Goal: Information Seeking & Learning: Find specific page/section

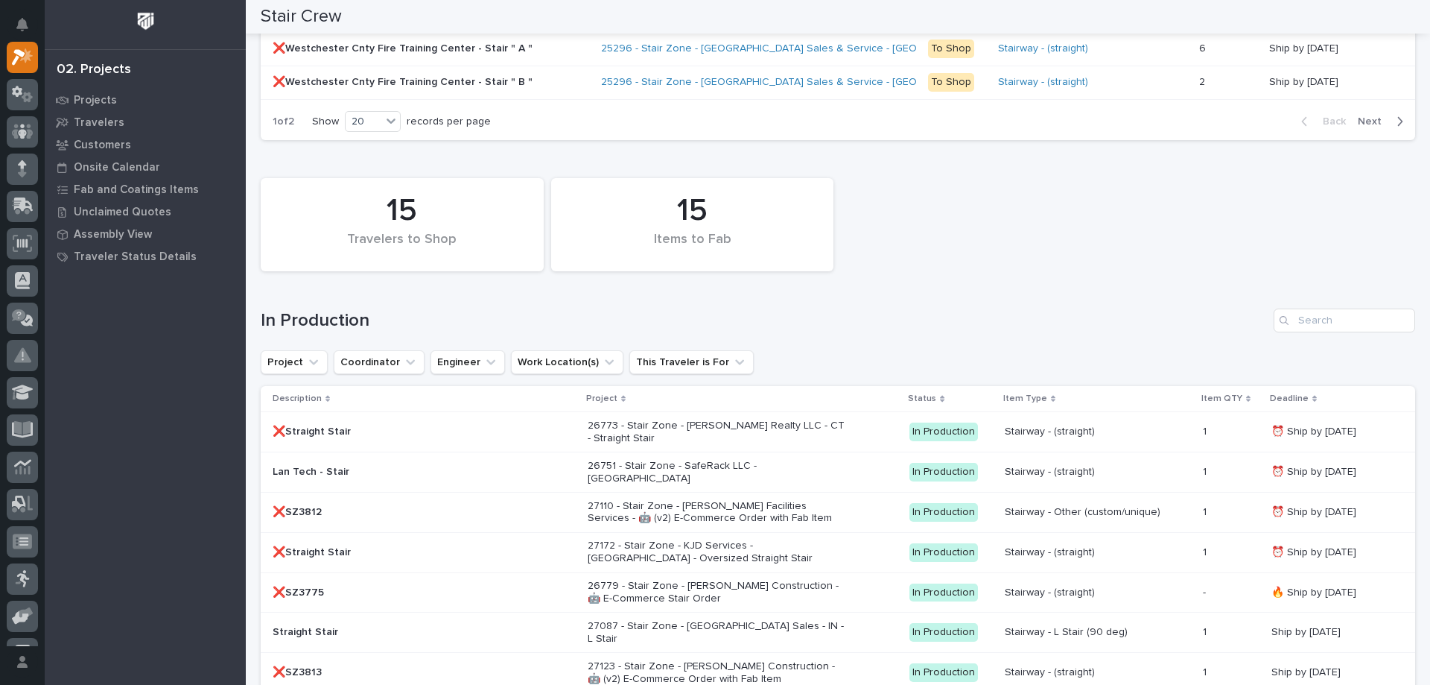
scroll to position [1474, 0]
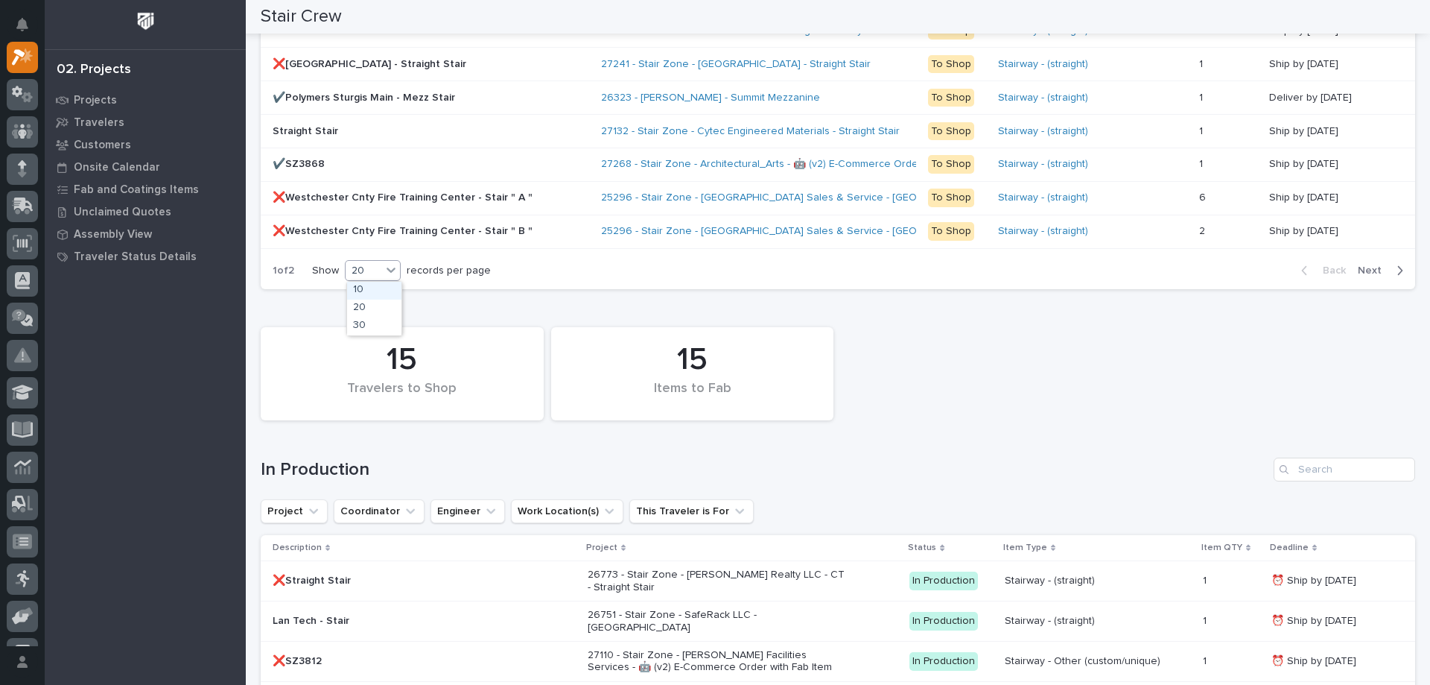
click at [375, 260] on div "20" at bounding box center [373, 270] width 56 height 21
click at [386, 332] on div "30" at bounding box center [374, 326] width 54 height 18
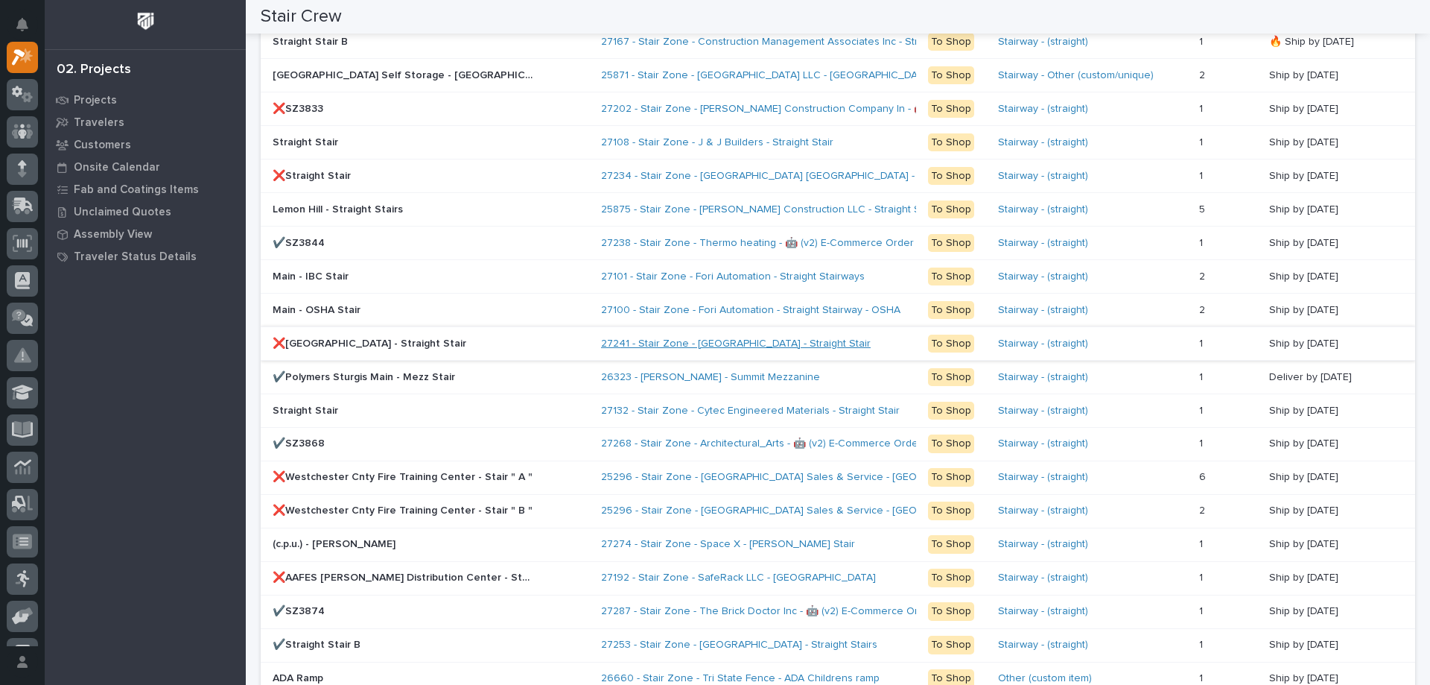
scroll to position [1269, 0]
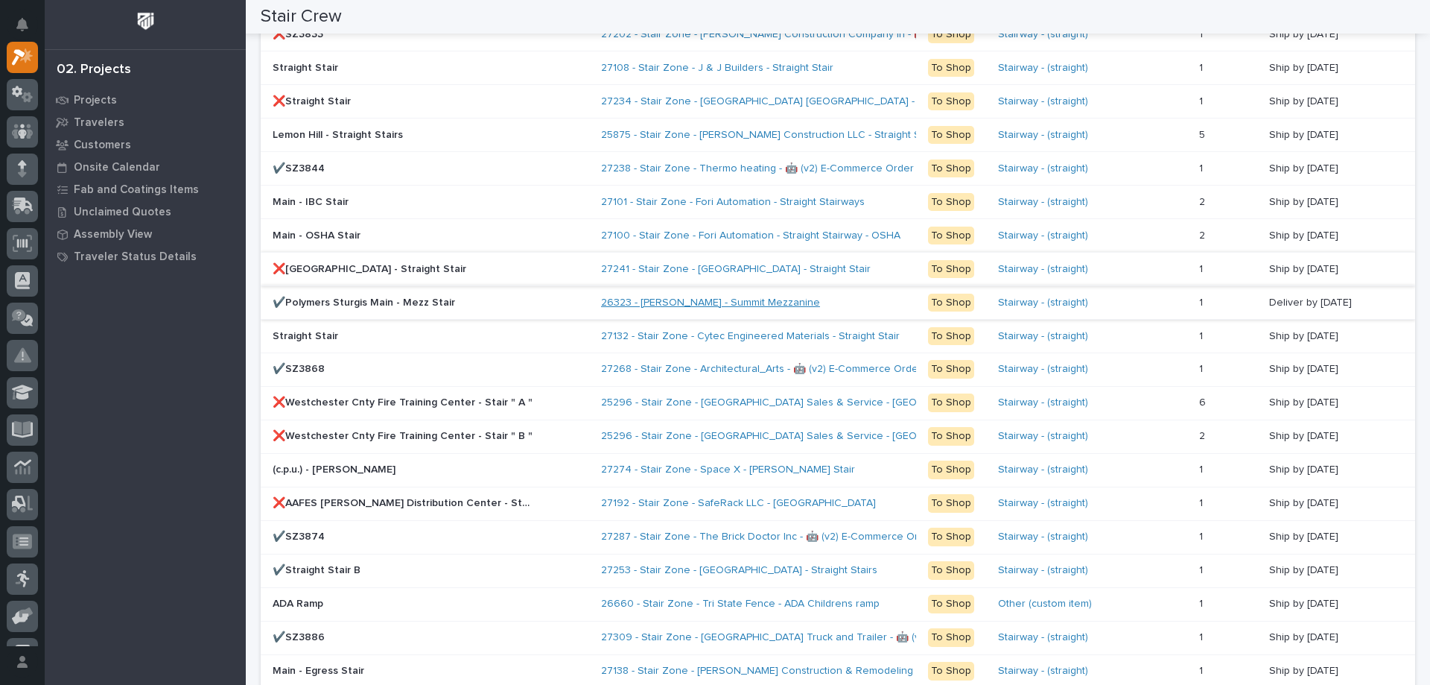
click at [708, 297] on link "26323 - [PERSON_NAME] - Summit Mezzanine" at bounding box center [710, 303] width 219 height 13
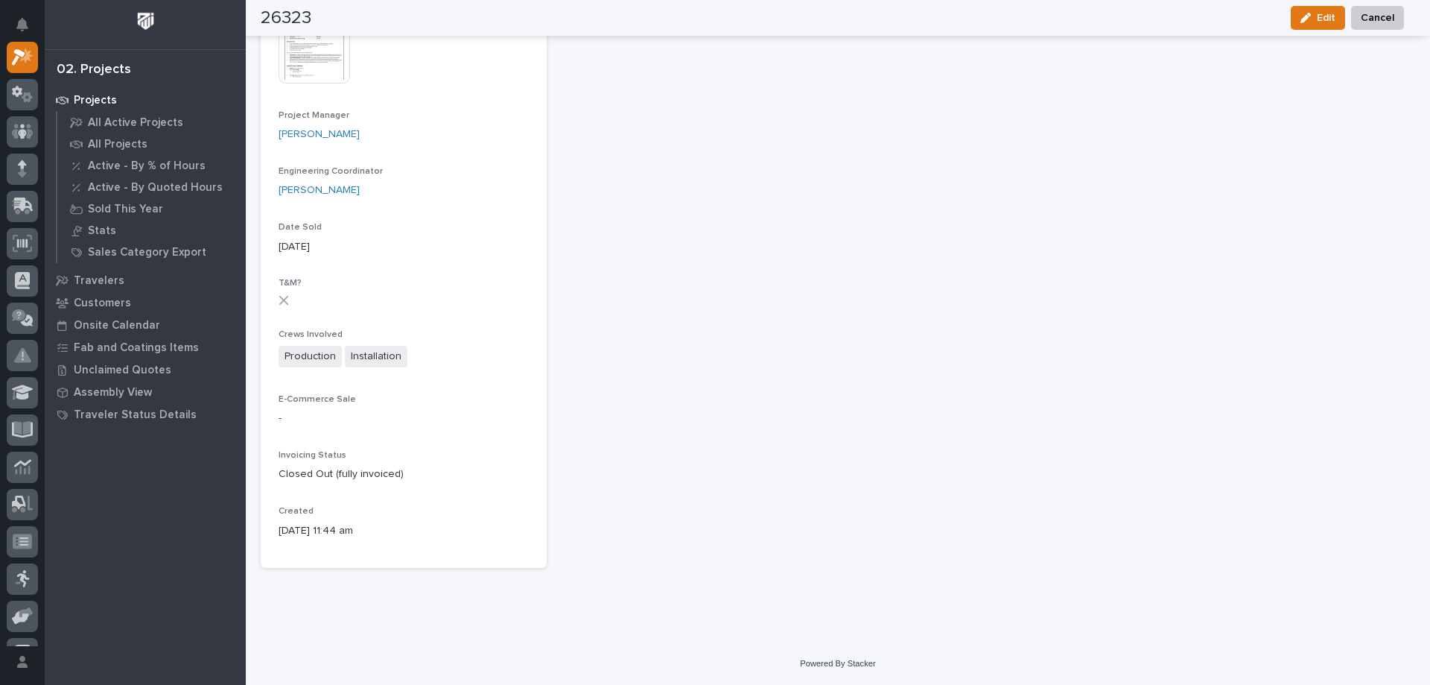
scroll to position [2, 0]
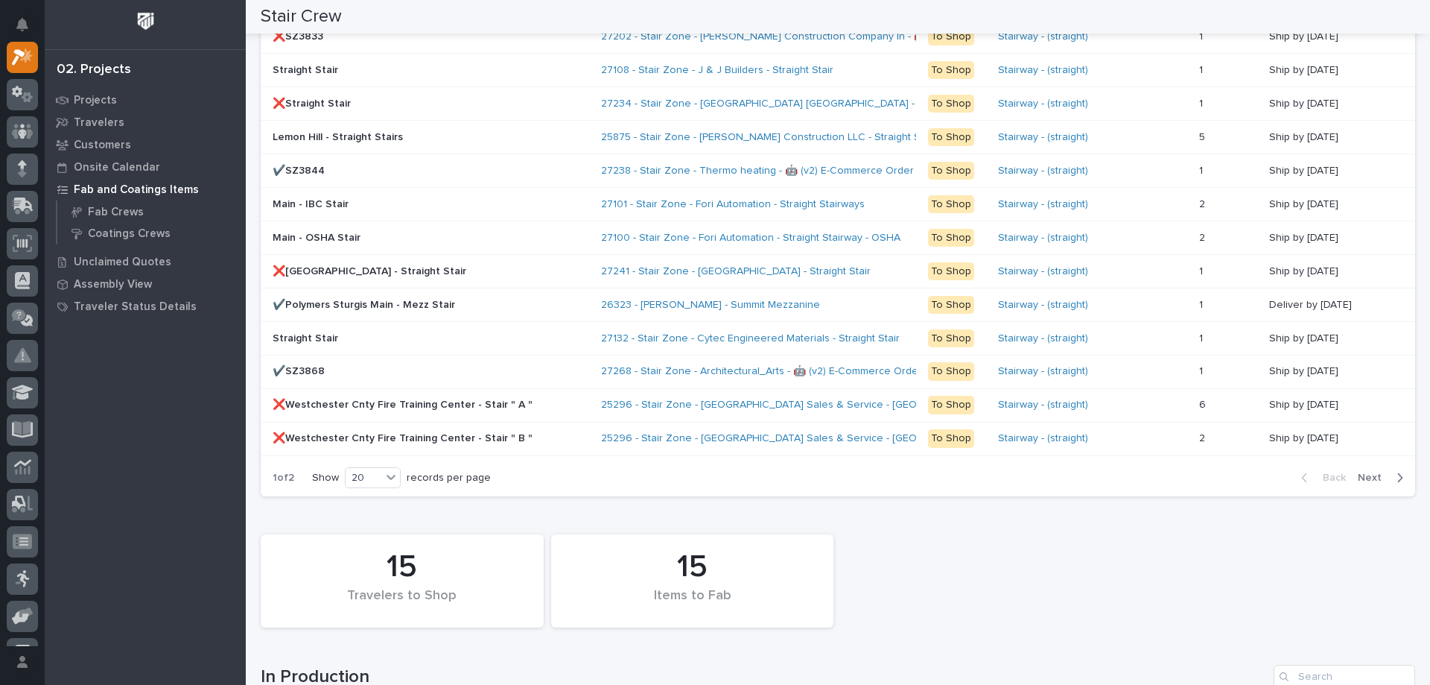
scroll to position [1341, 0]
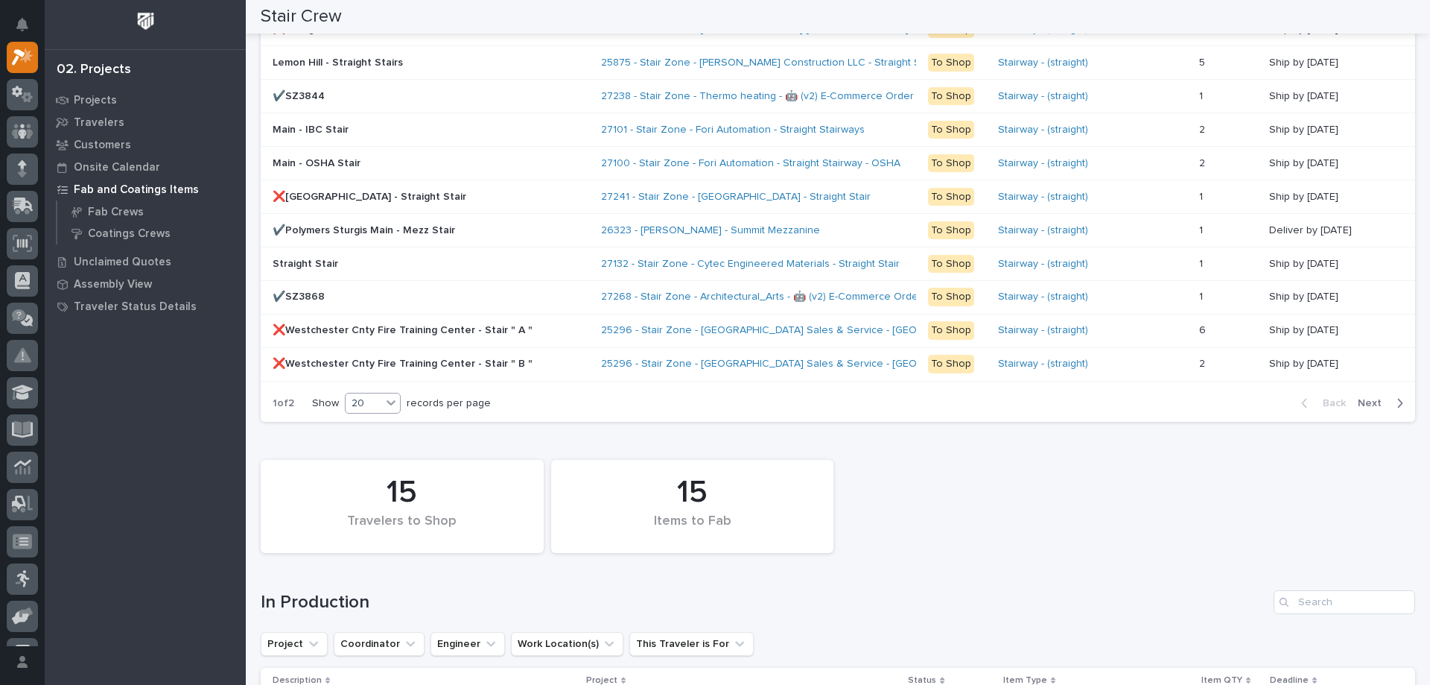
click at [391, 397] on icon at bounding box center [391, 402] width 15 height 15
click at [375, 463] on div "30" at bounding box center [374, 459] width 54 height 18
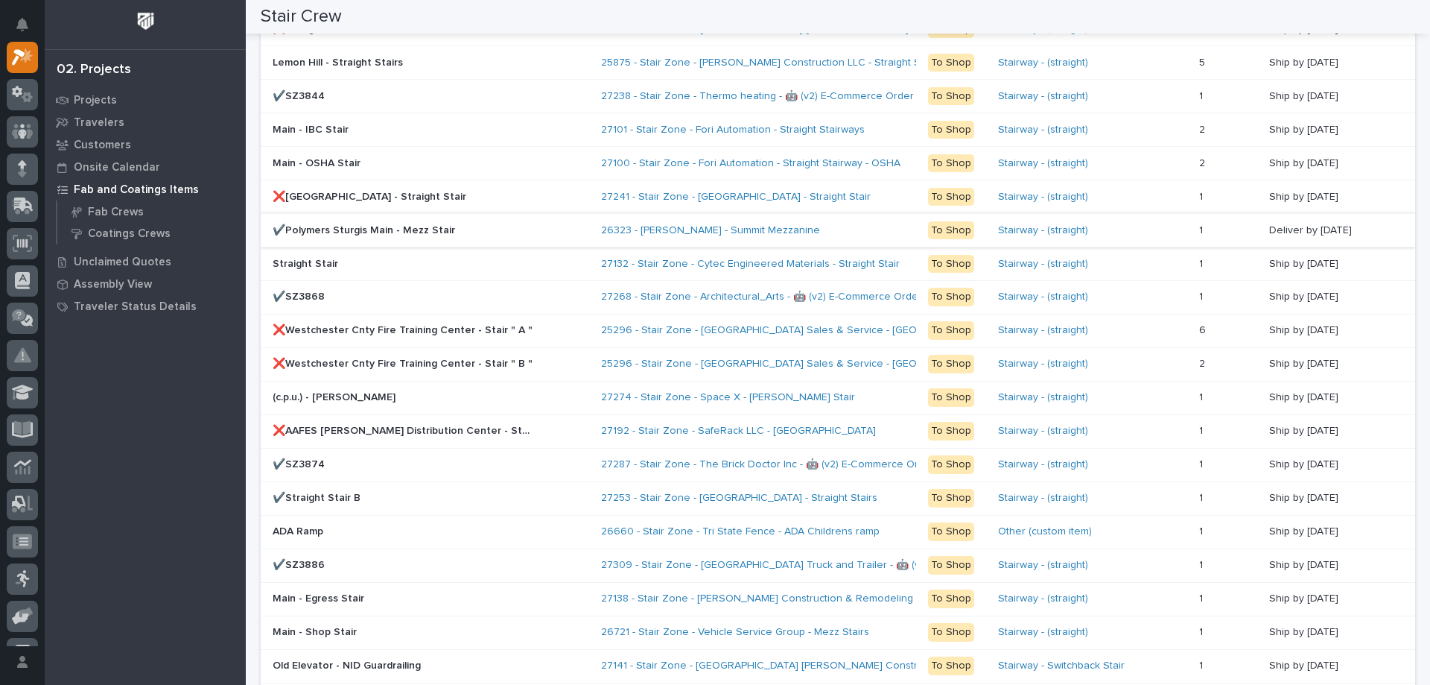
scroll to position [1509, 0]
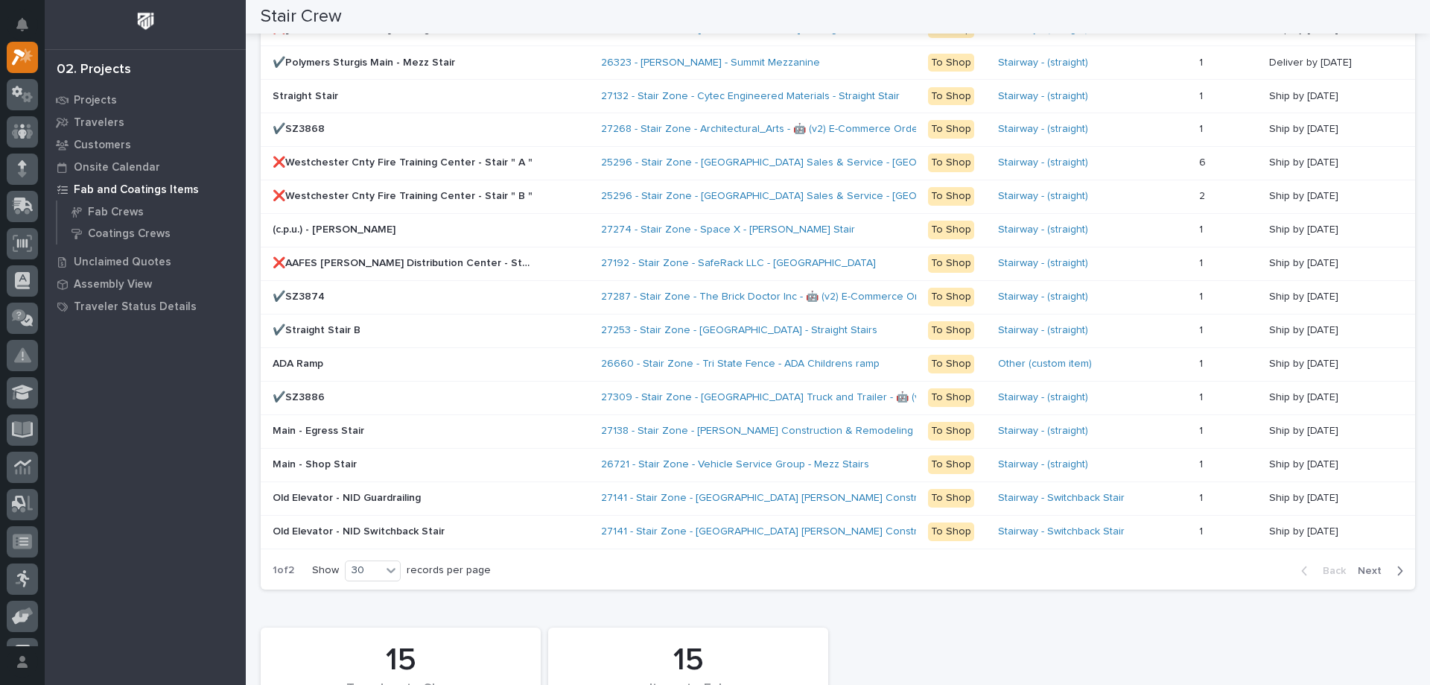
click at [1362, 568] on span "Next" at bounding box center [1374, 570] width 33 height 13
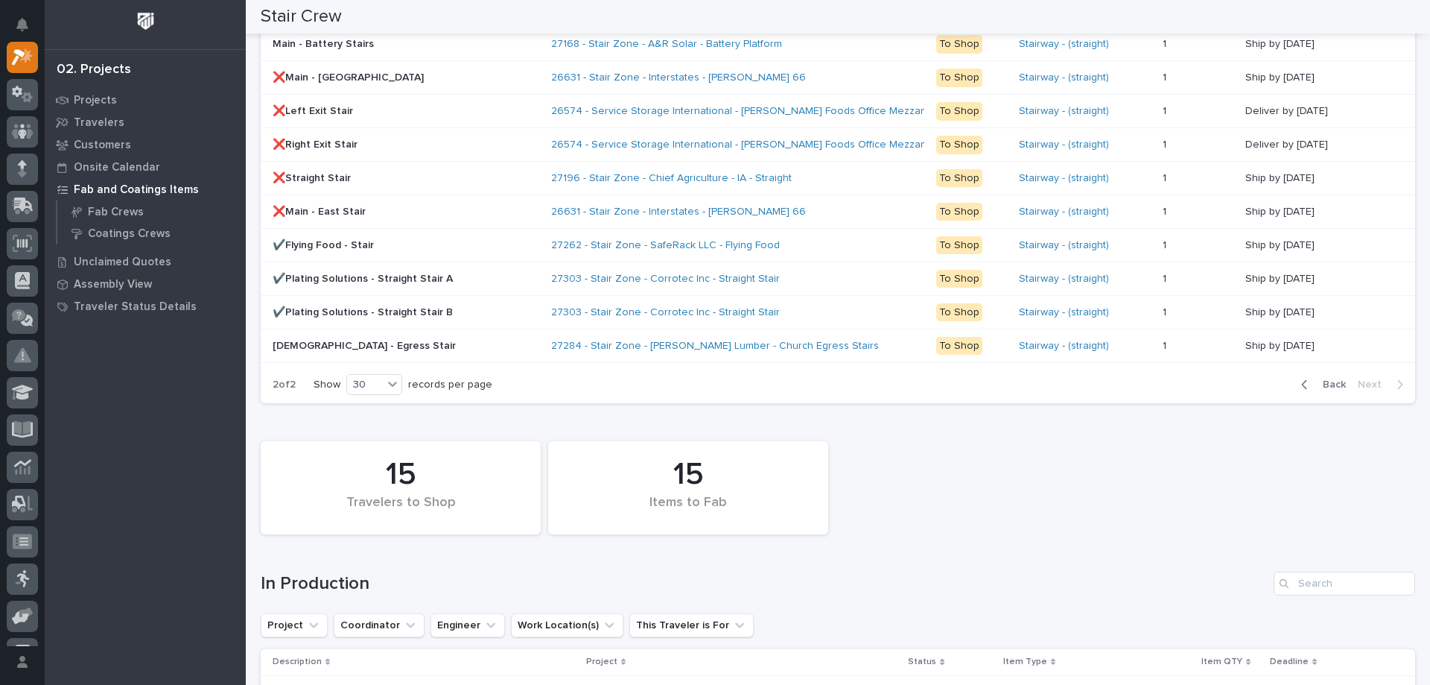
scroll to position [875, 0]
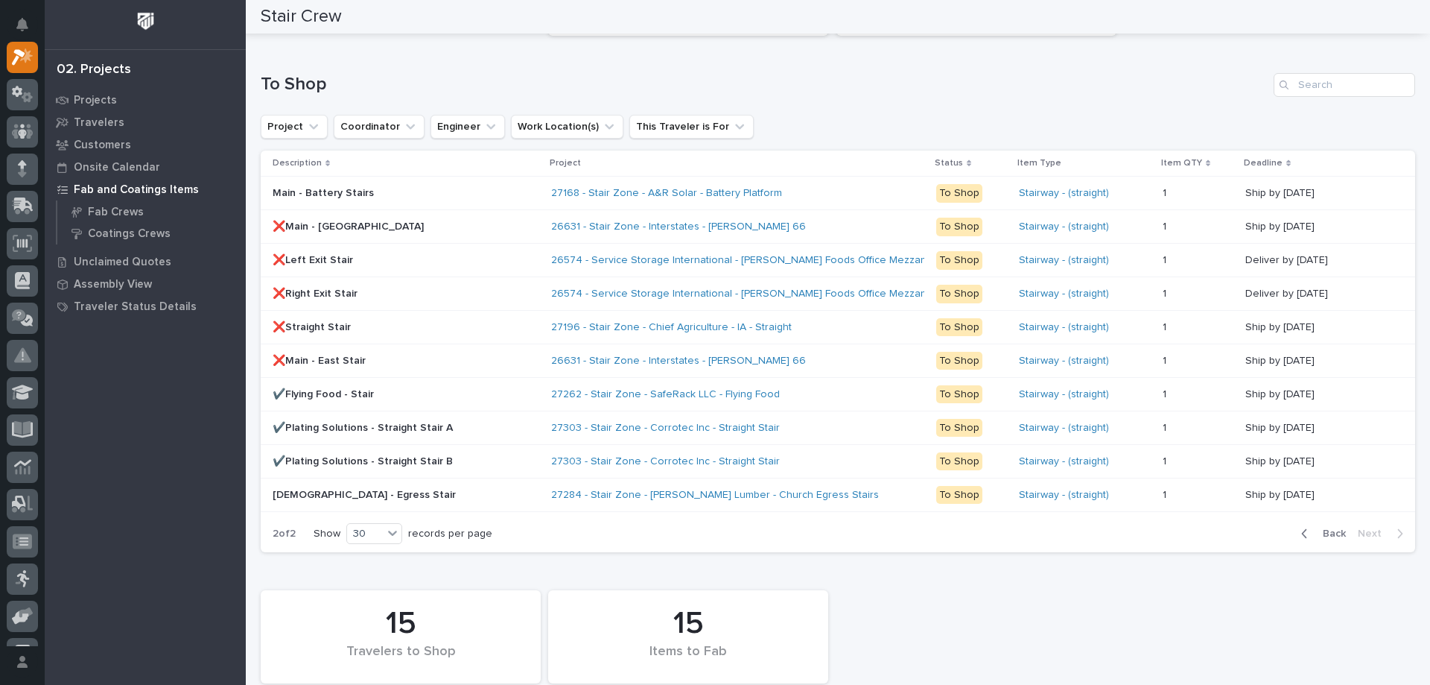
click at [1330, 536] on span "Back" at bounding box center [1330, 533] width 32 height 13
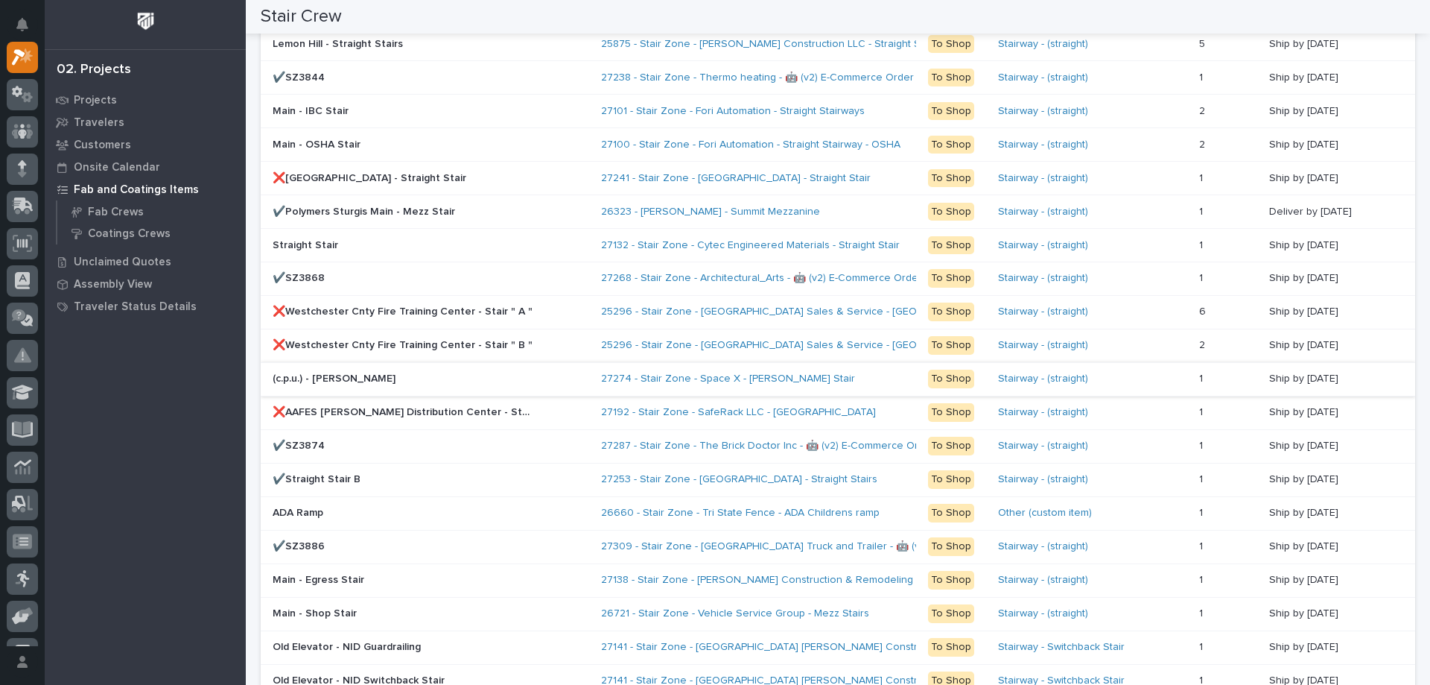
scroll to position [1434, 0]
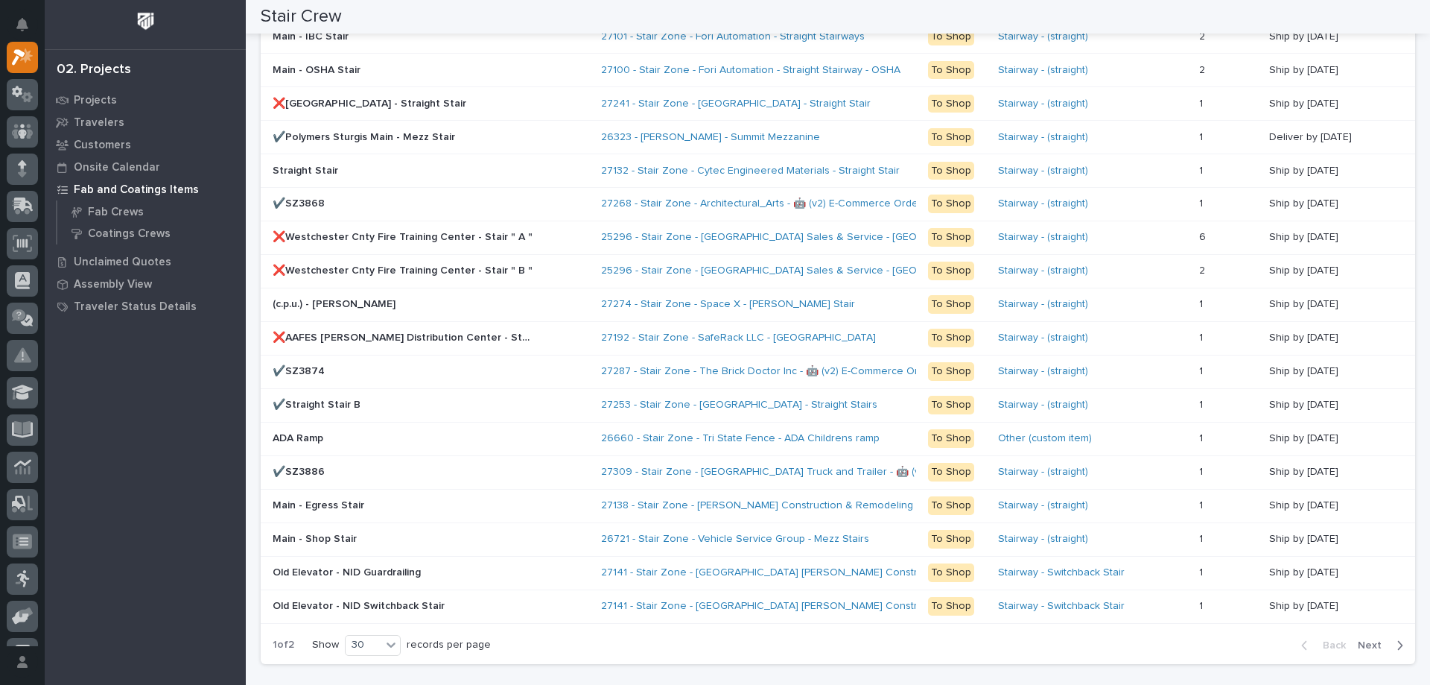
click at [1358, 644] on span "Next" at bounding box center [1374, 644] width 33 height 13
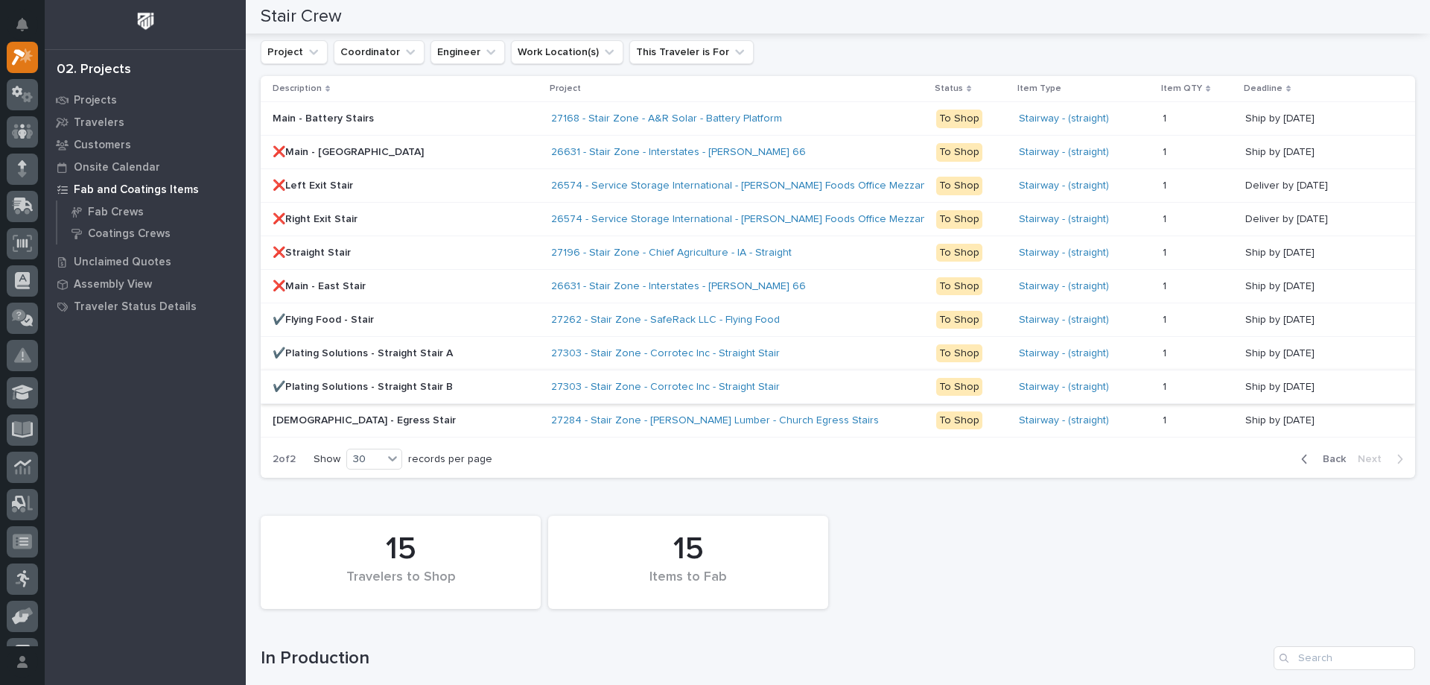
scroll to position [875, 0]
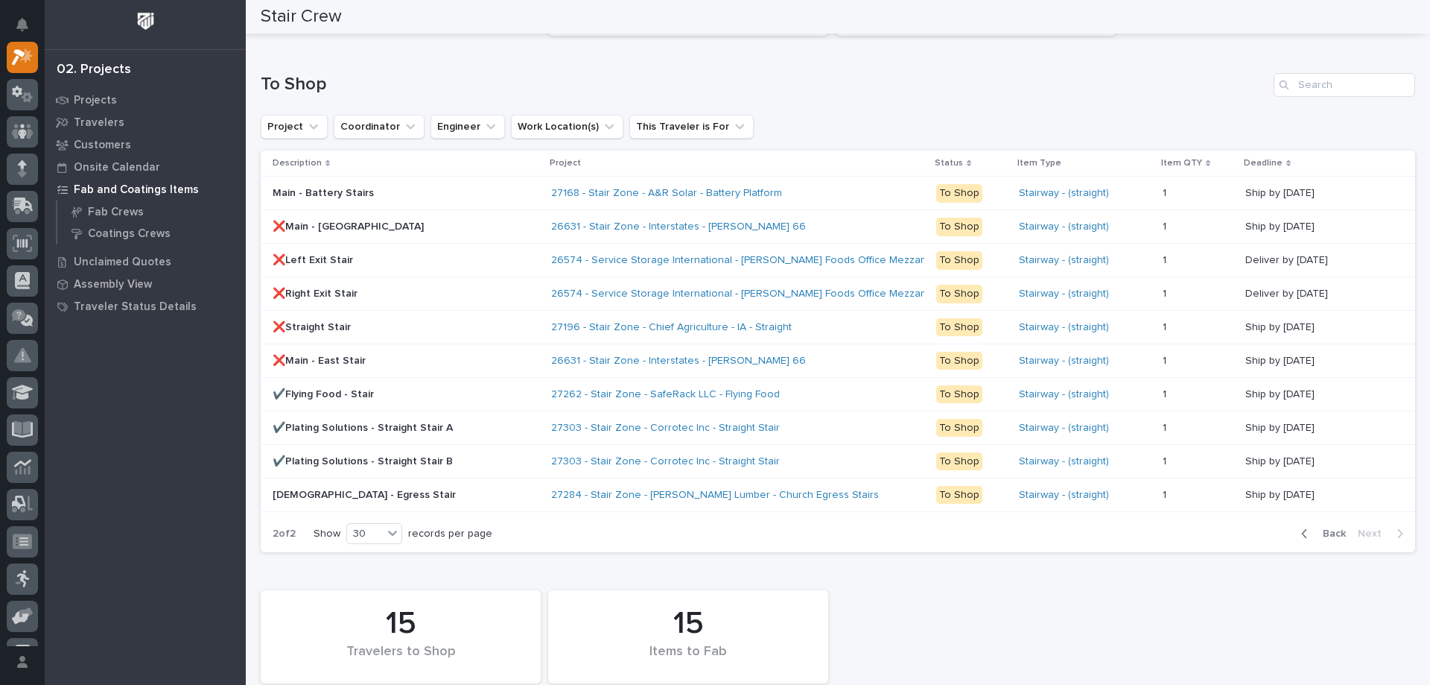
click at [1325, 527] on span "Back" at bounding box center [1330, 533] width 32 height 13
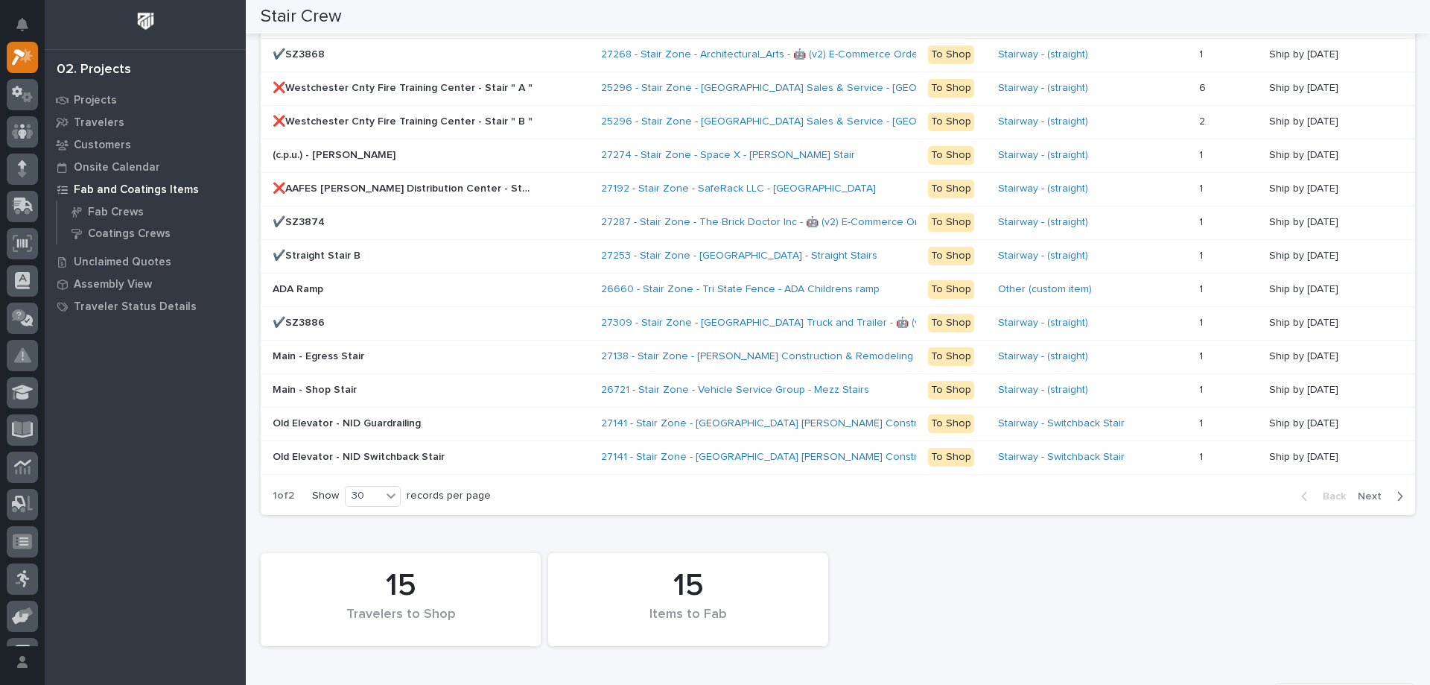
scroll to position [1509, 0]
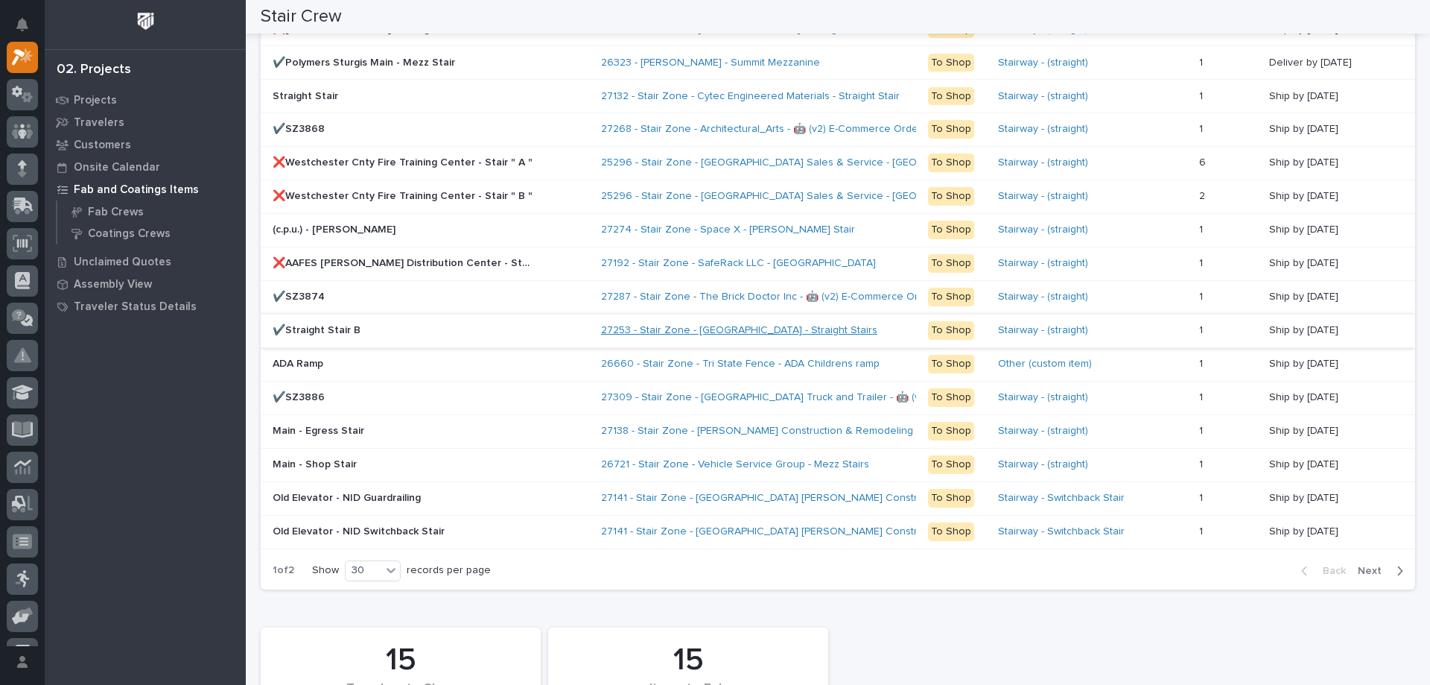
click at [806, 332] on link "27253 - Stair Zone - [GEOGRAPHIC_DATA] - Straight Stairs" at bounding box center [739, 330] width 276 height 13
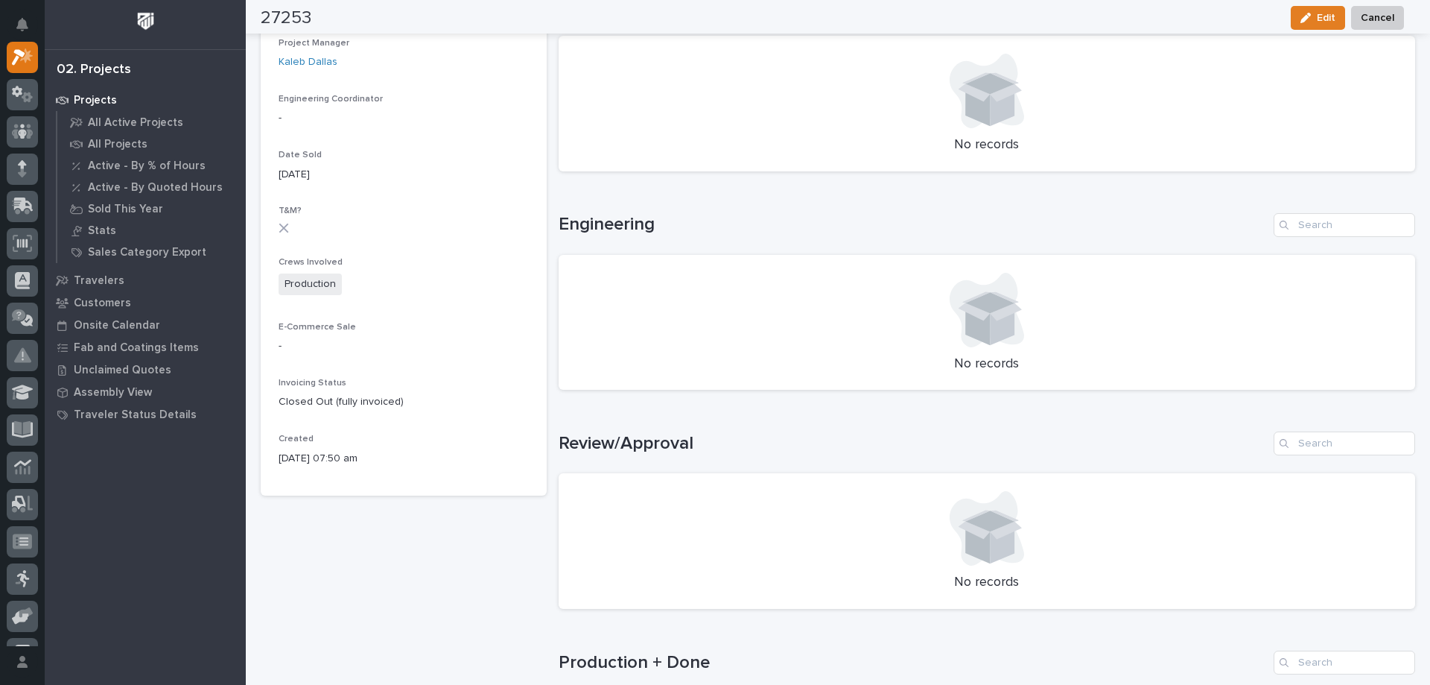
scroll to position [820, 0]
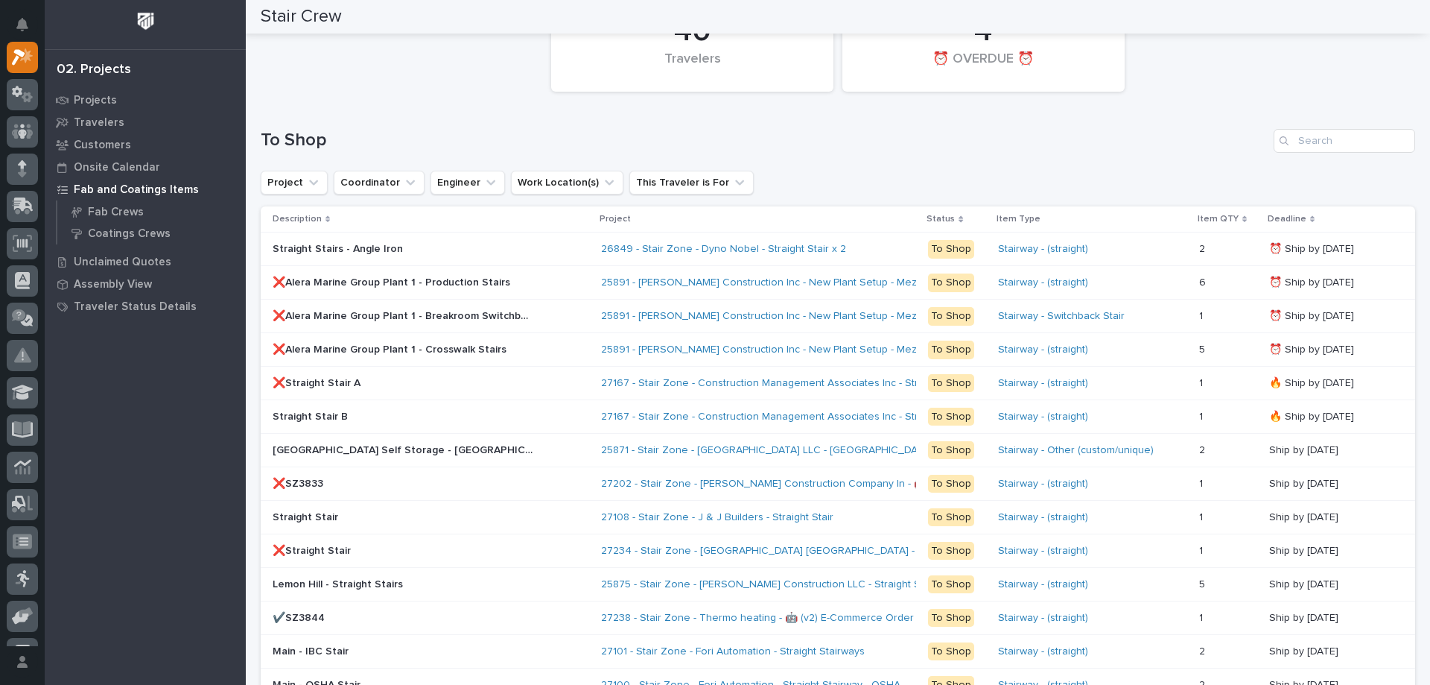
scroll to position [1267, 0]
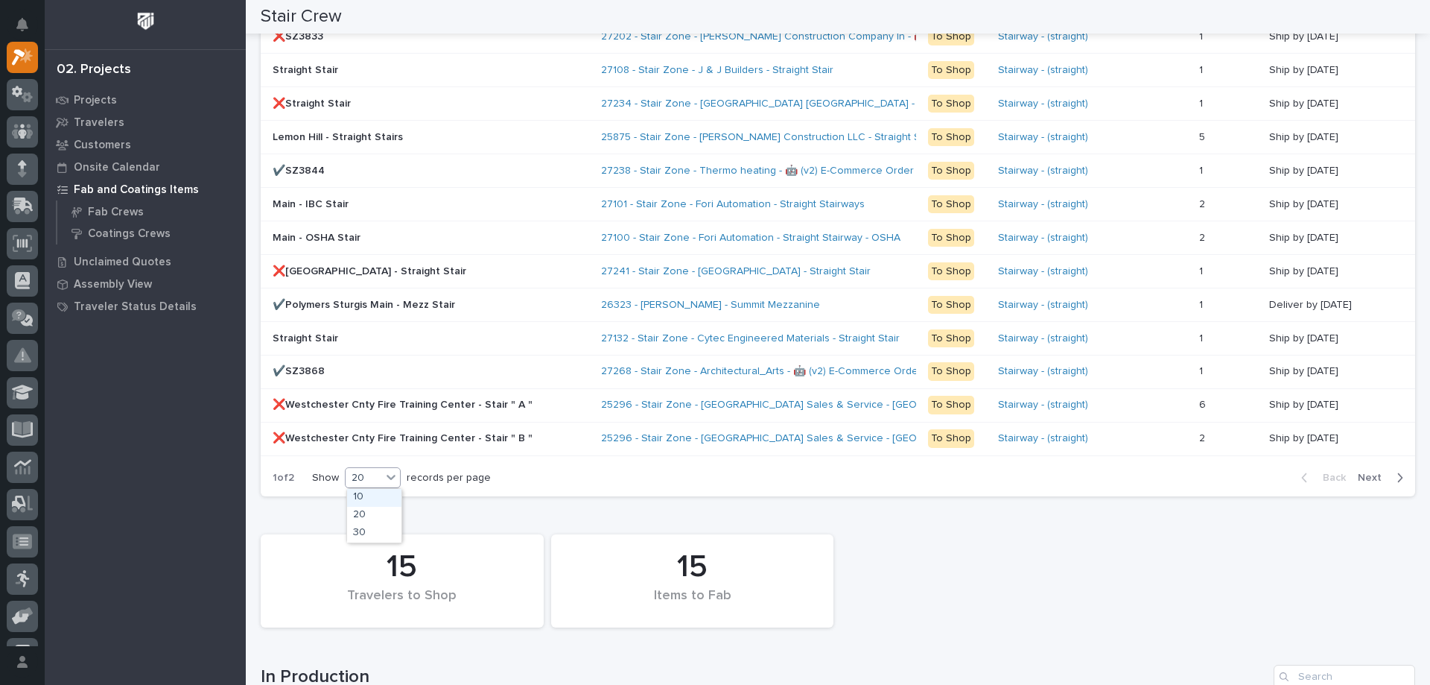
click at [362, 484] on div "20" at bounding box center [364, 478] width 36 height 16
click at [367, 536] on div "30" at bounding box center [374, 534] width 54 height 18
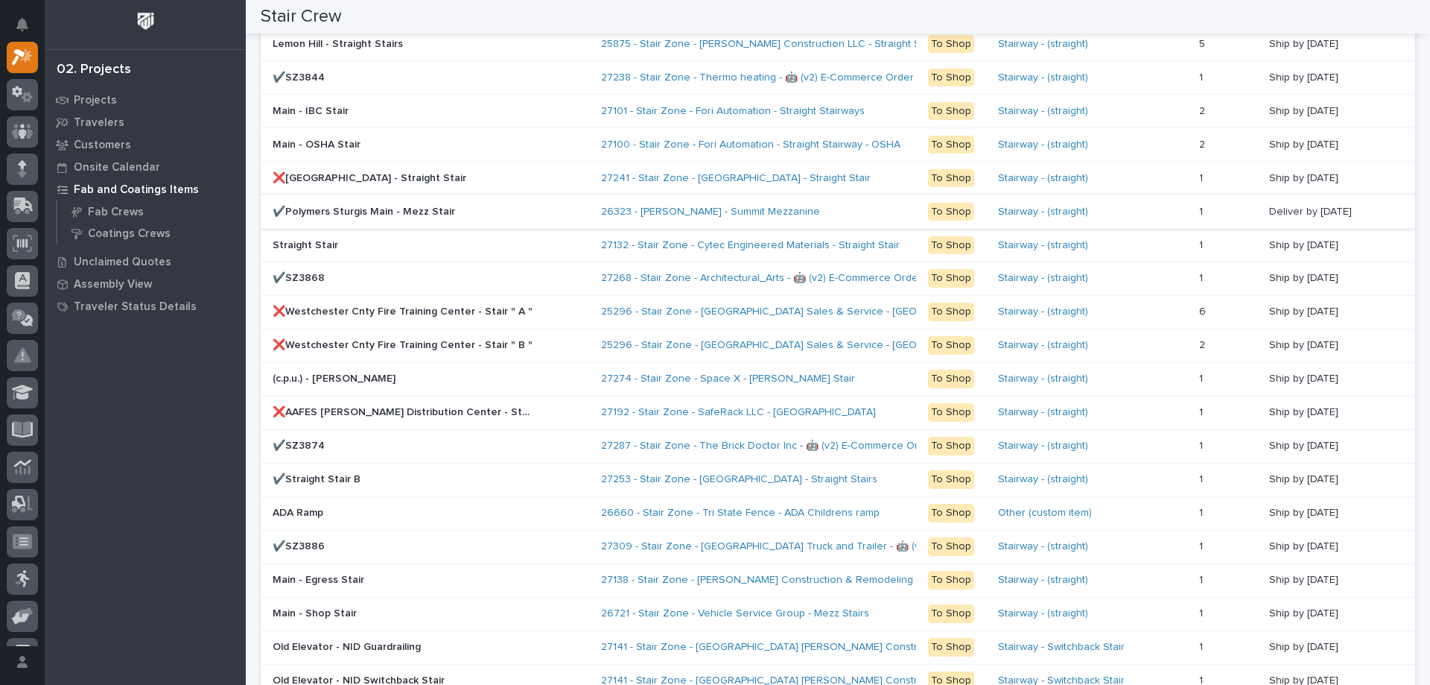
scroll to position [1434, 0]
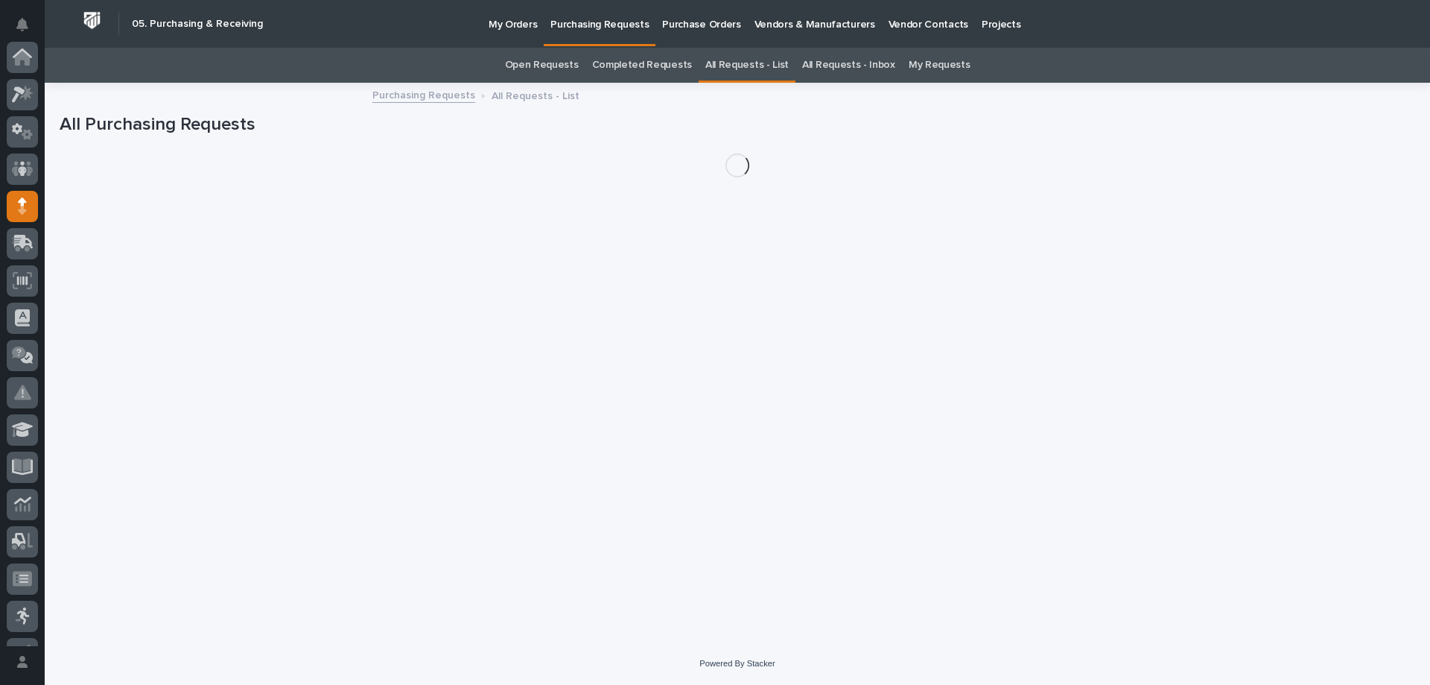
scroll to position [149, 0]
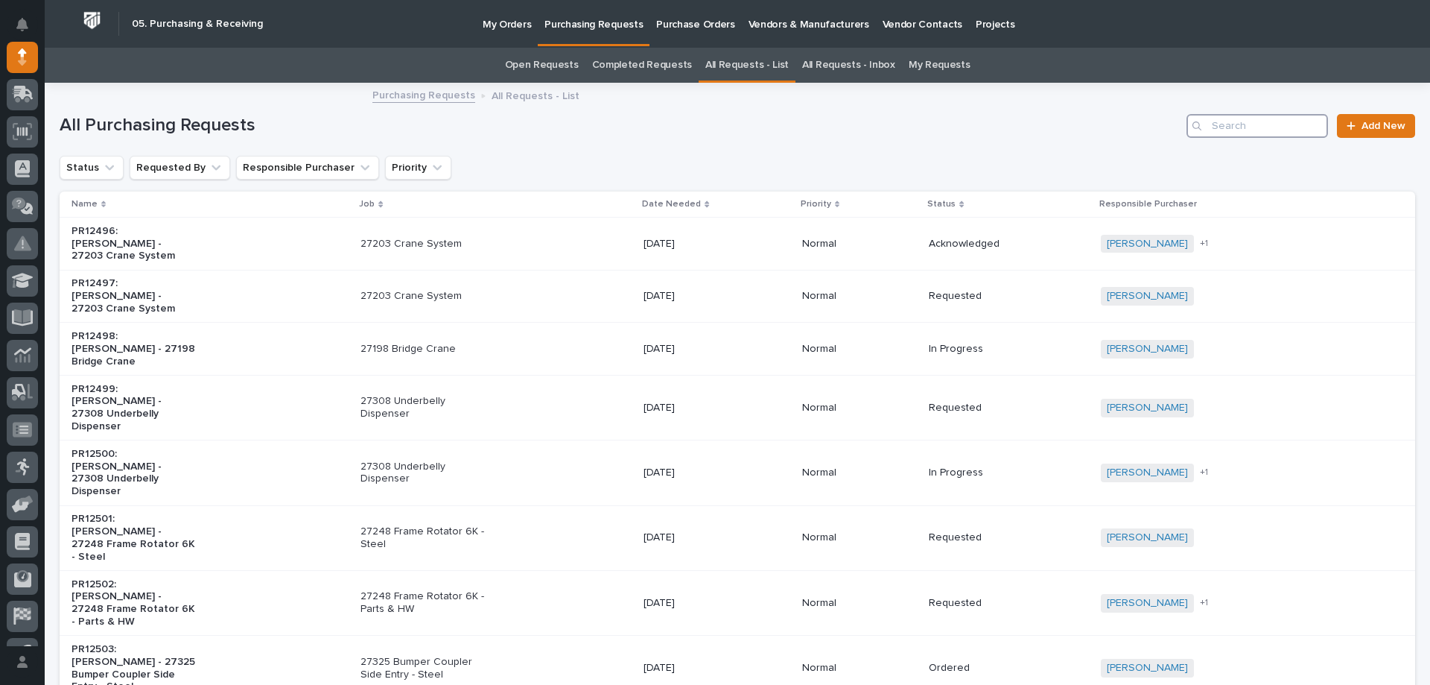
click at [1277, 134] on input "Search" at bounding box center [1258, 126] width 142 height 24
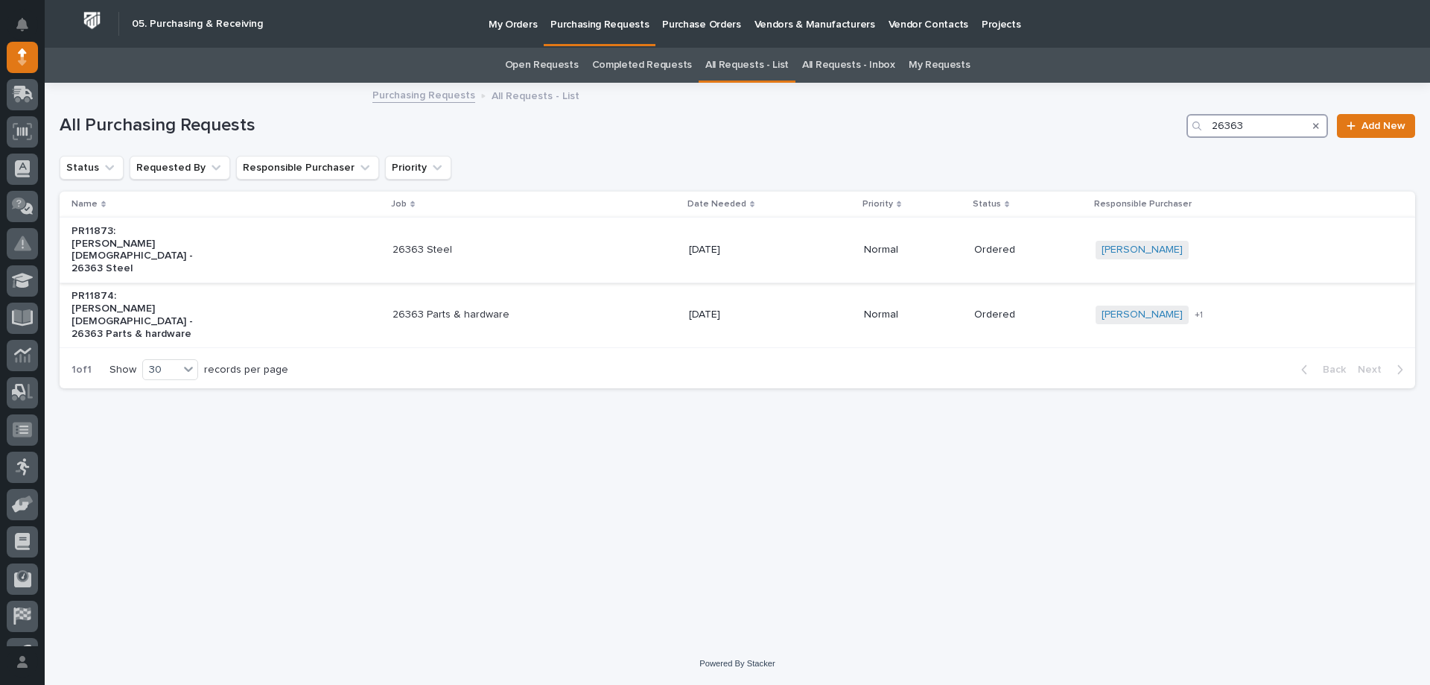
type input "26363"
click at [536, 238] on div "26363 Steel" at bounding box center [535, 250] width 285 height 25
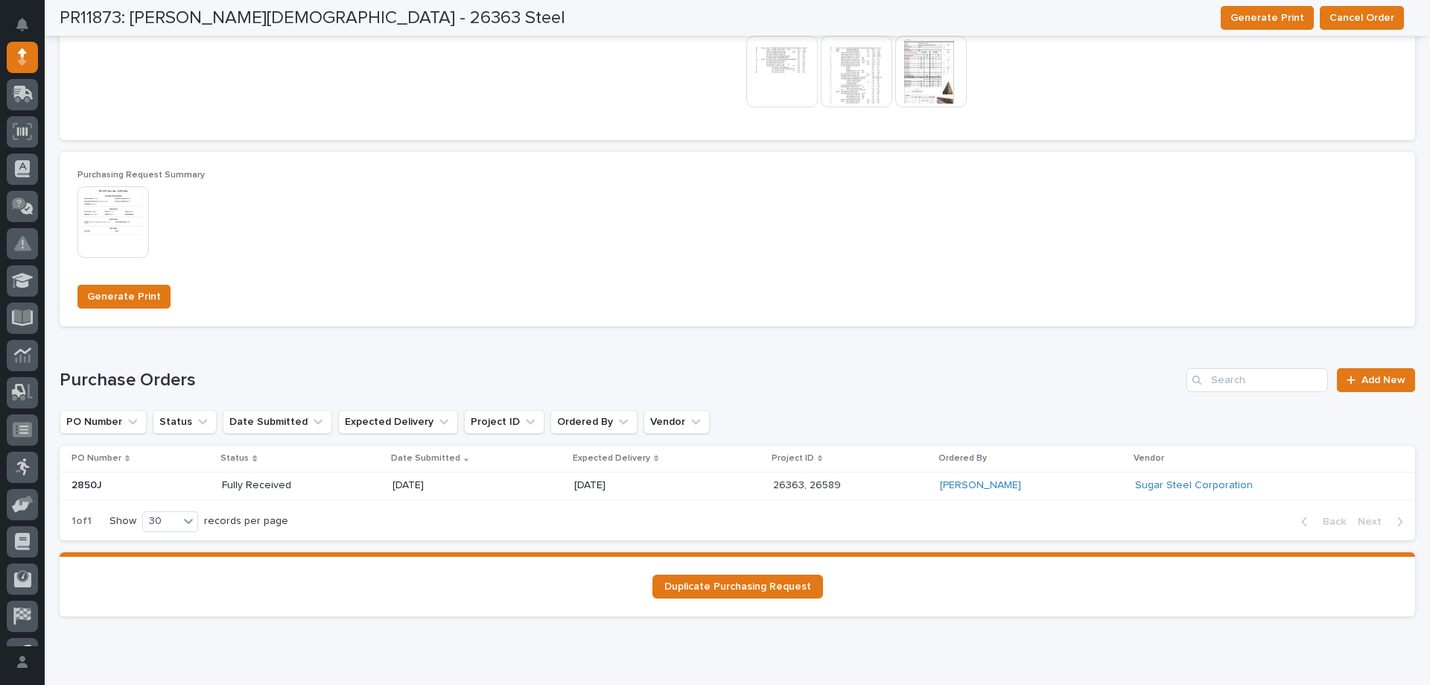
scroll to position [1008, 0]
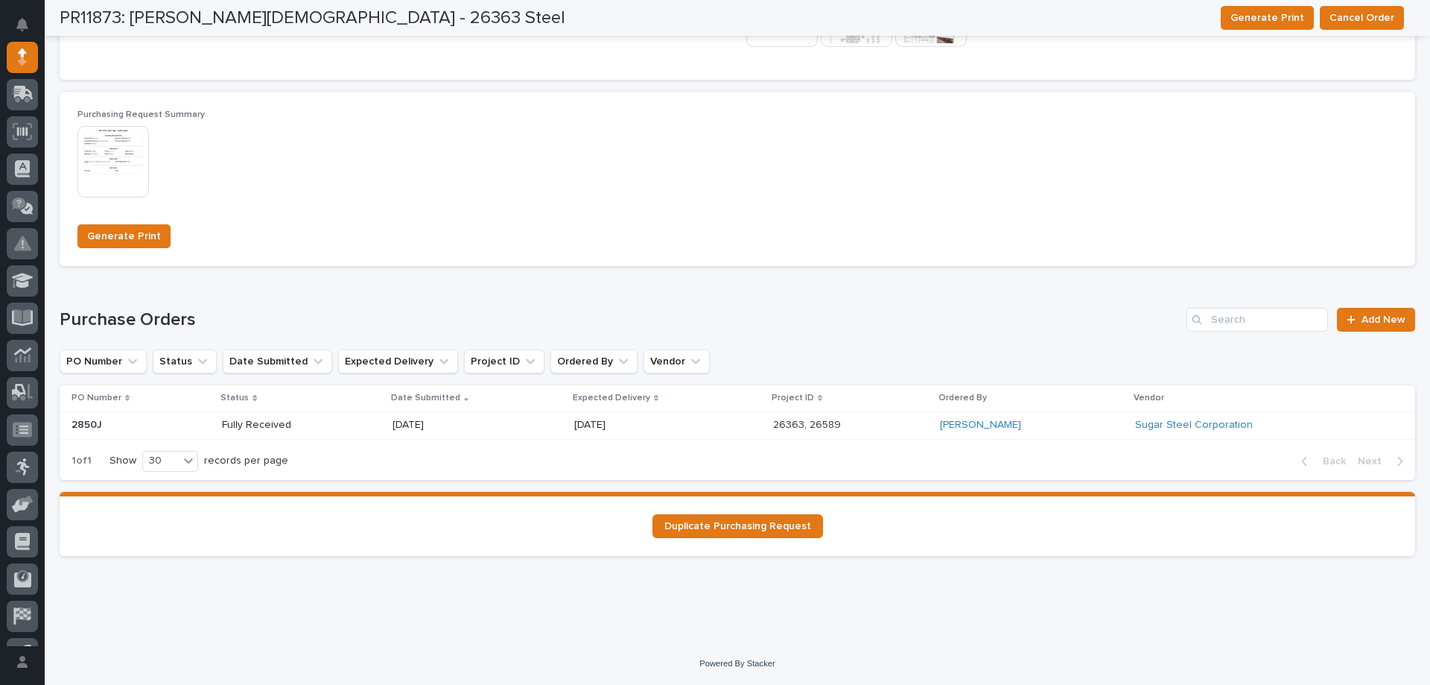
click at [673, 424] on div "08/22/2025" at bounding box center [667, 425] width 187 height 25
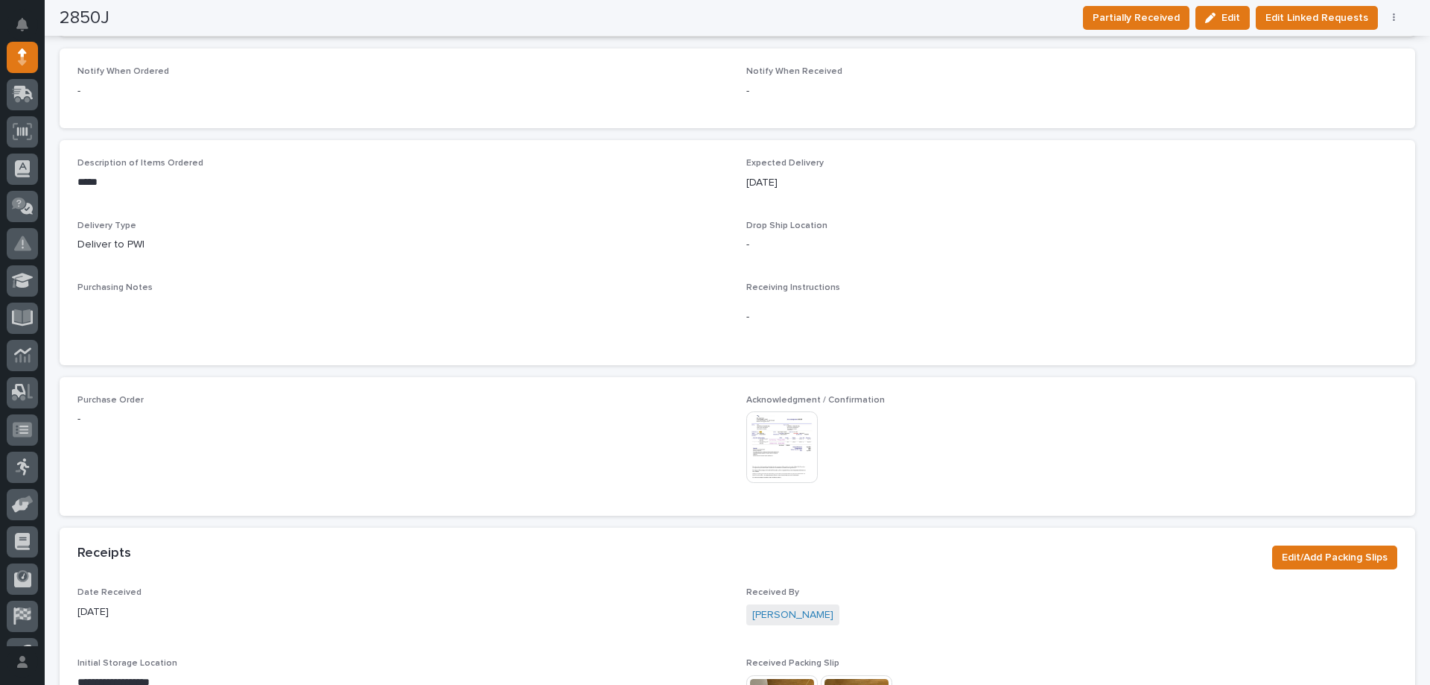
scroll to position [533, 0]
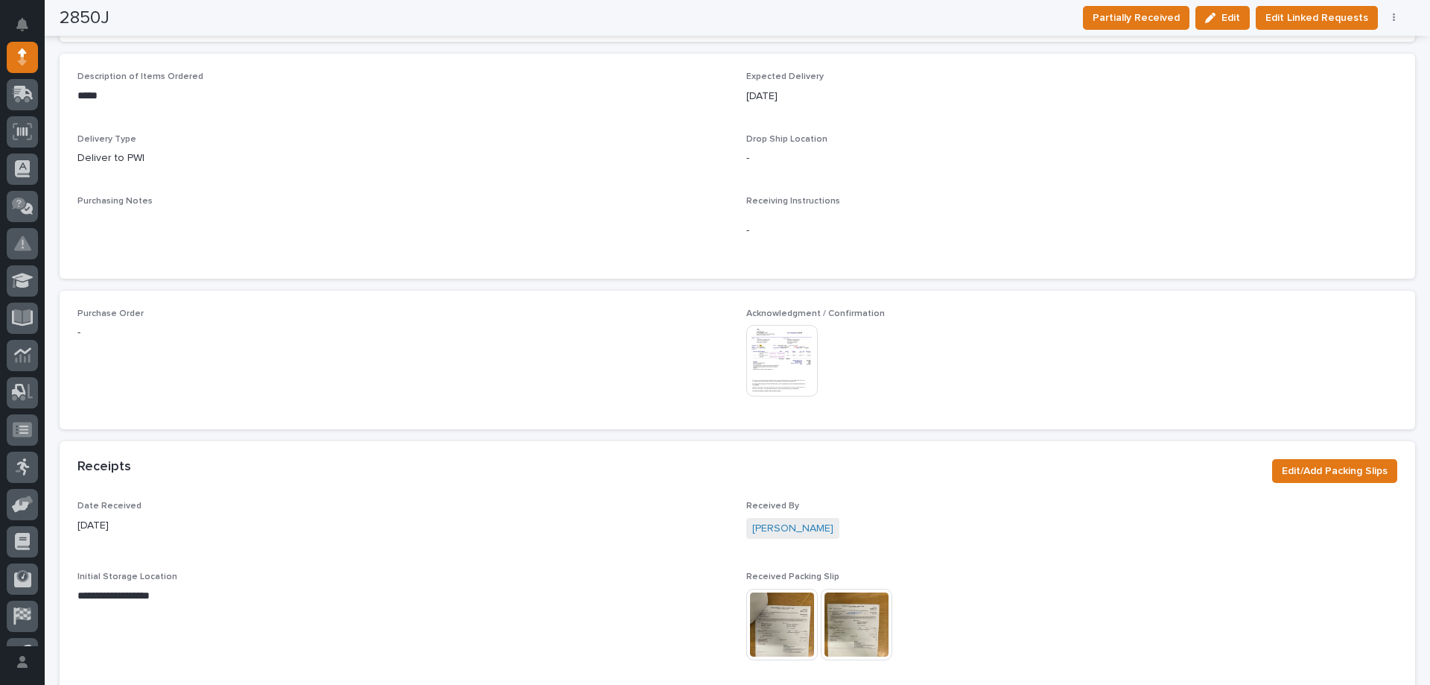
click at [770, 340] on img at bounding box center [783, 361] width 72 height 72
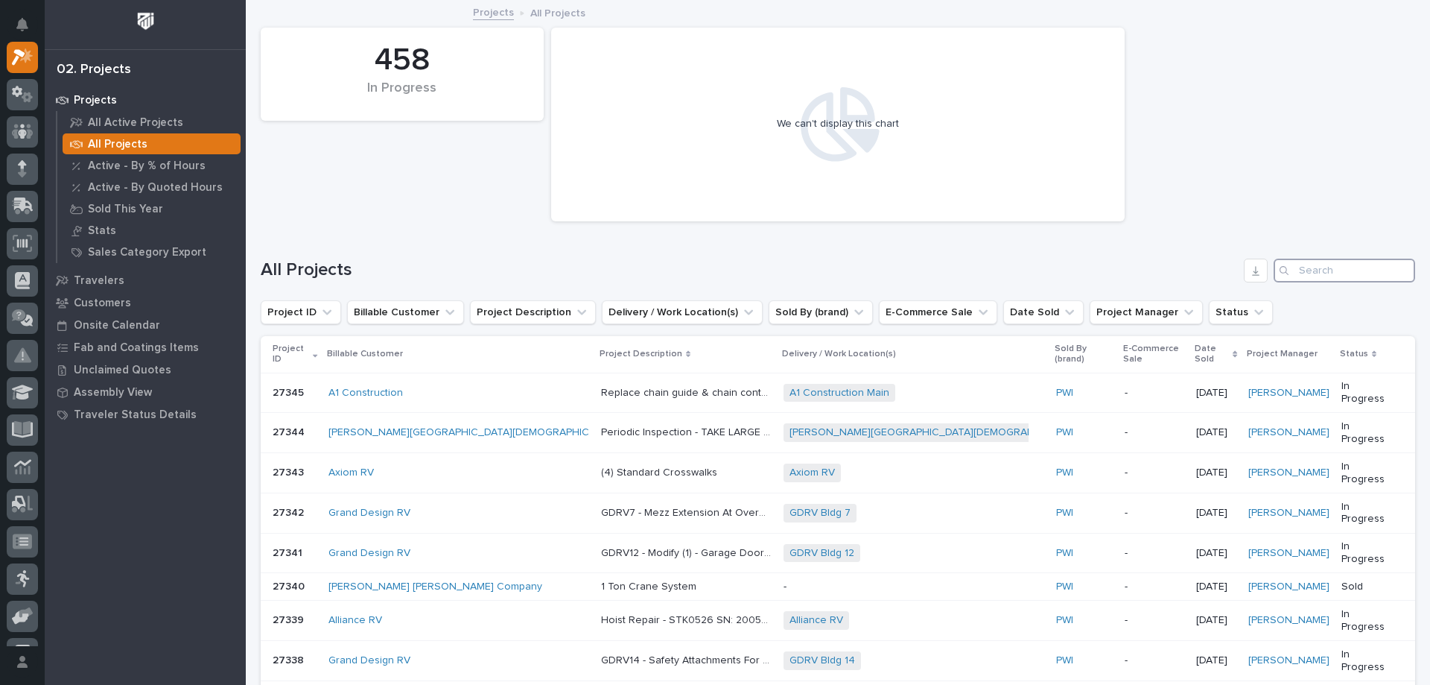
click at [1320, 265] on input "Search" at bounding box center [1345, 271] width 142 height 24
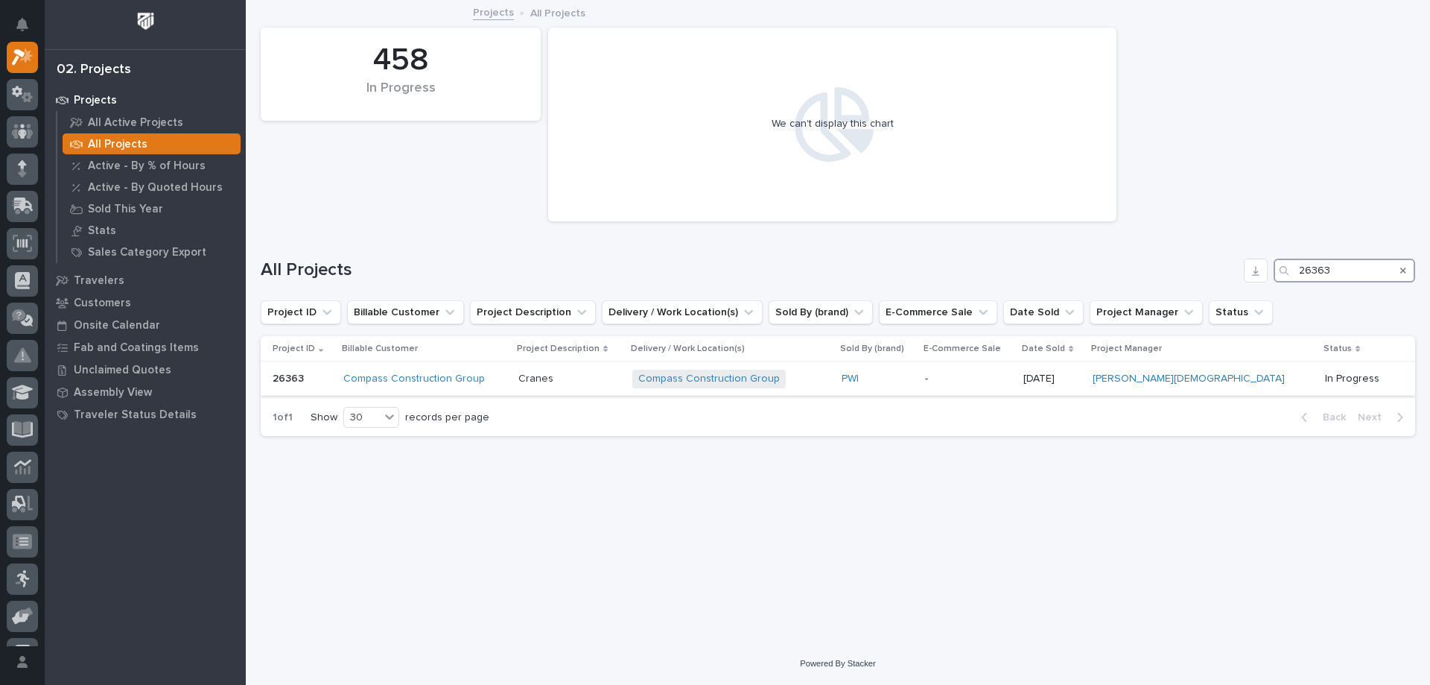
type input "26363"
click at [610, 386] on div "Cranes Cranes" at bounding box center [570, 379] width 102 height 25
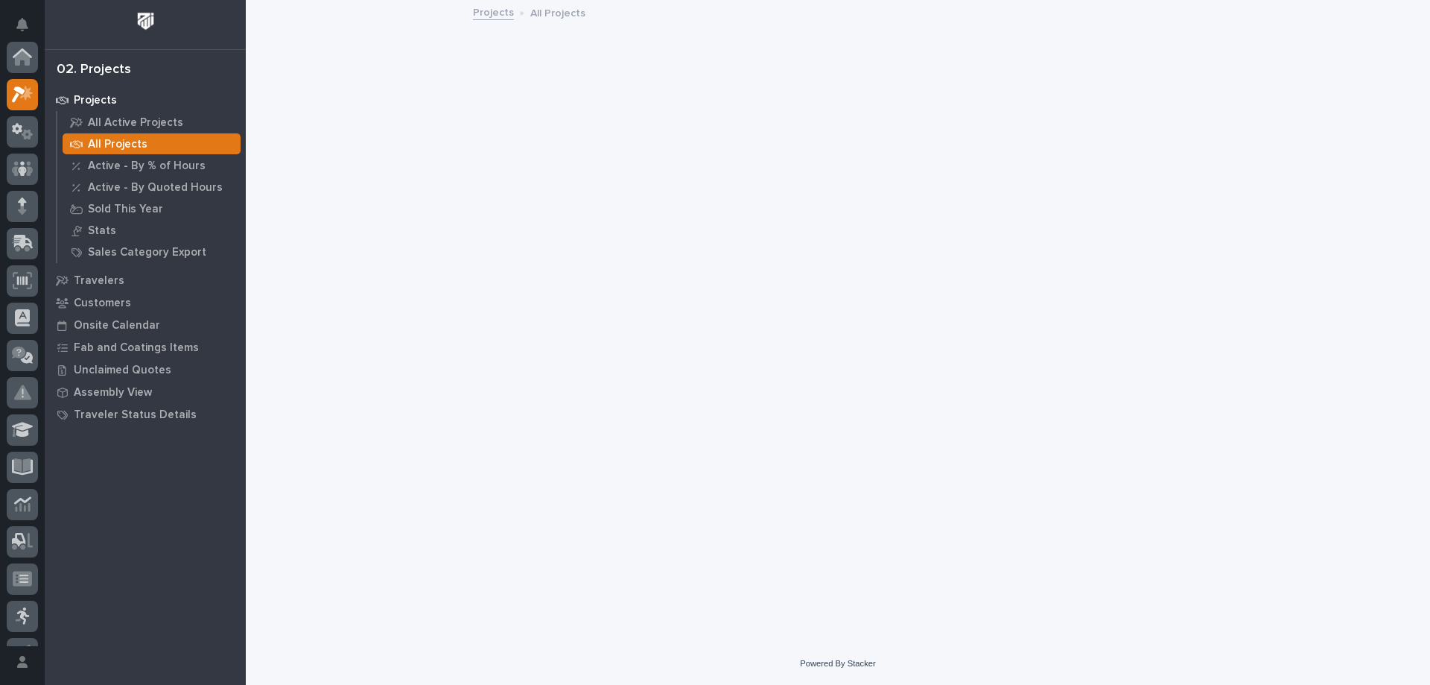
scroll to position [37, 0]
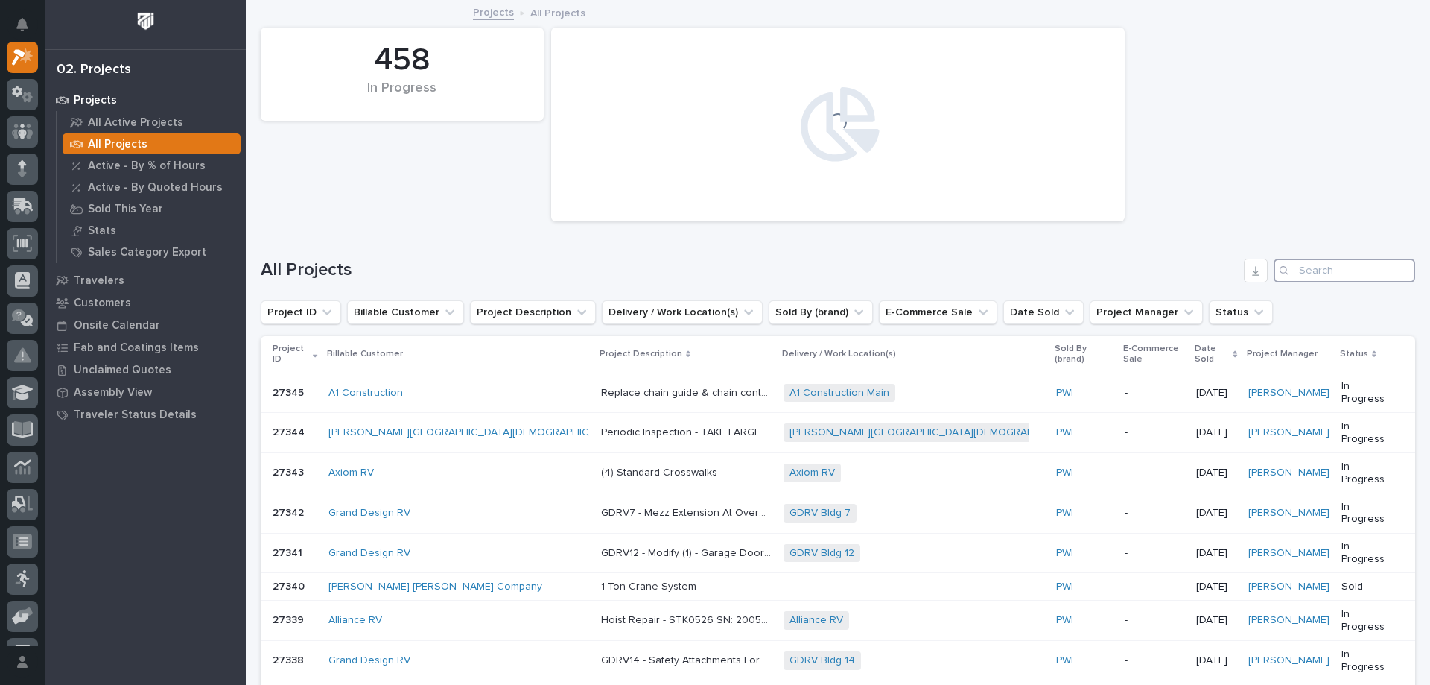
click at [1295, 277] on input "Search" at bounding box center [1345, 271] width 142 height 24
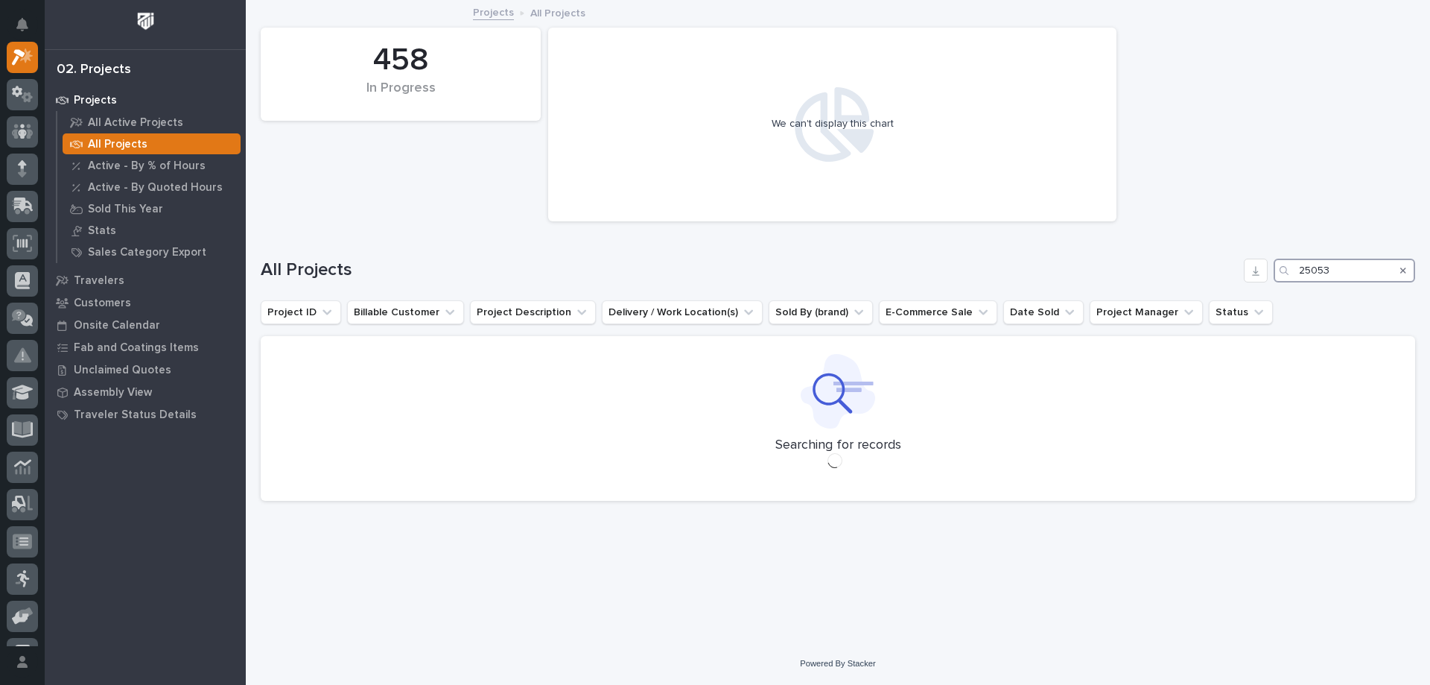
type input "25053"
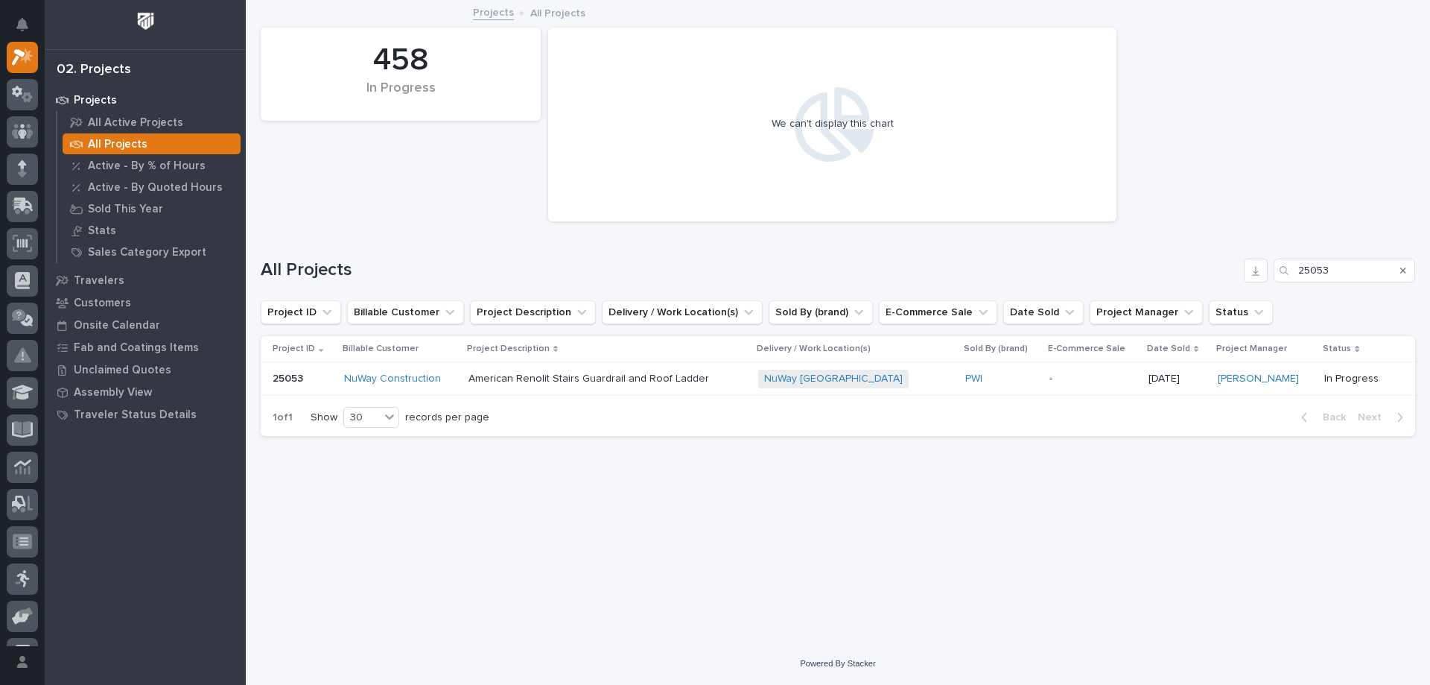
click at [612, 380] on p "American Renolit Stairs Guardrail and Roof Ladder" at bounding box center [591, 378] width 244 height 16
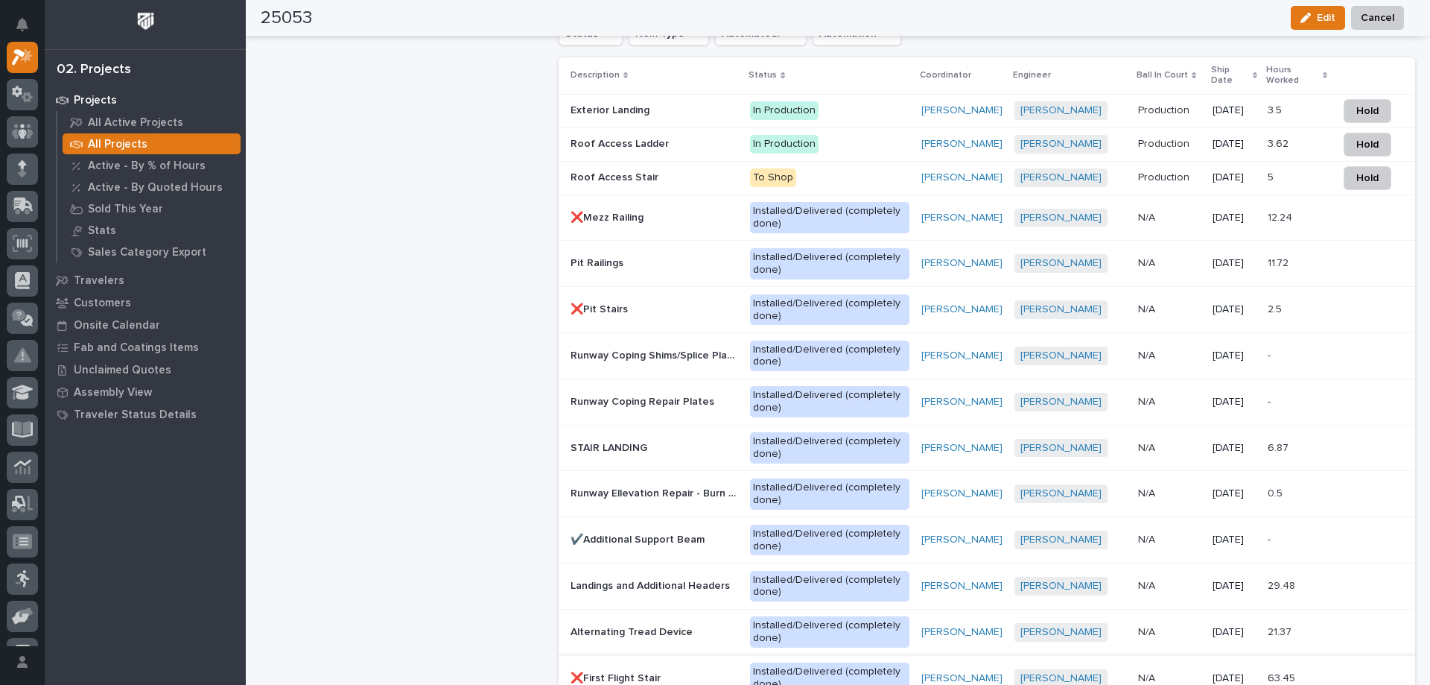
scroll to position [1043, 0]
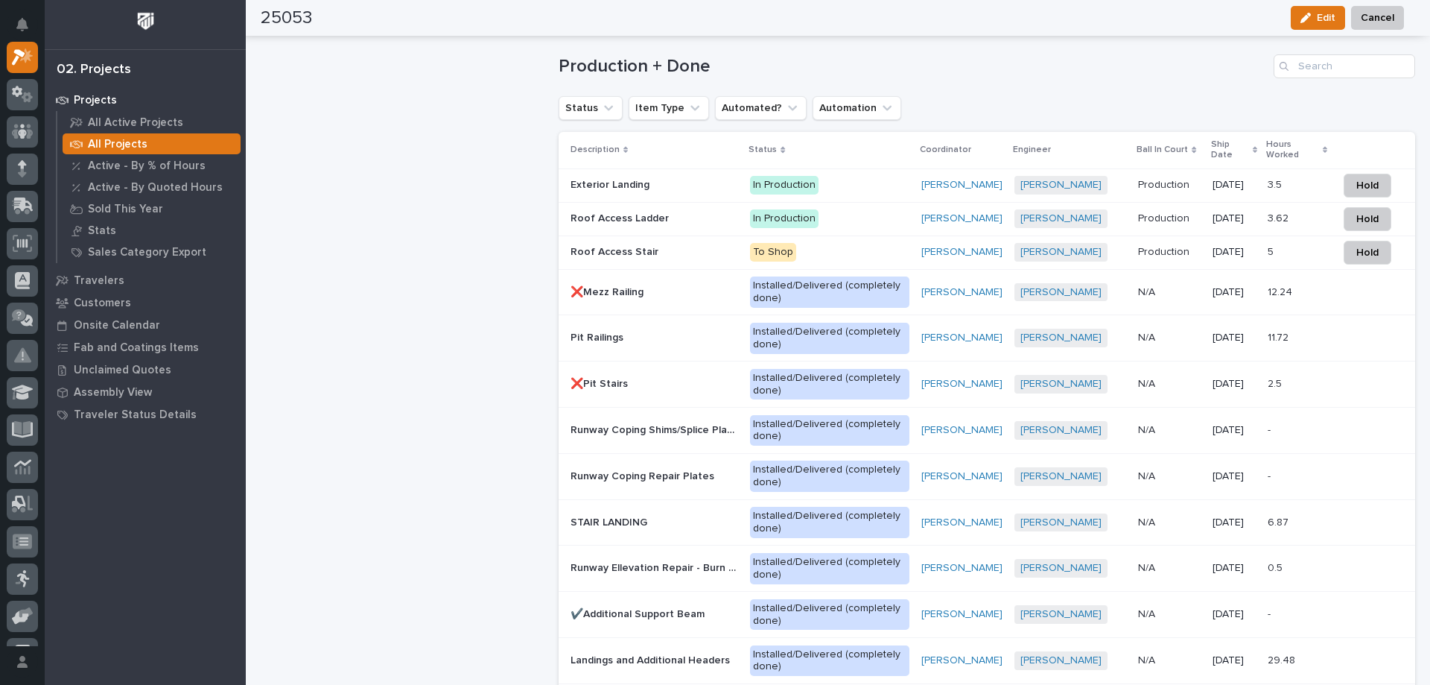
click at [647, 251] on p "Roof Access Stair" at bounding box center [616, 251] width 91 height 16
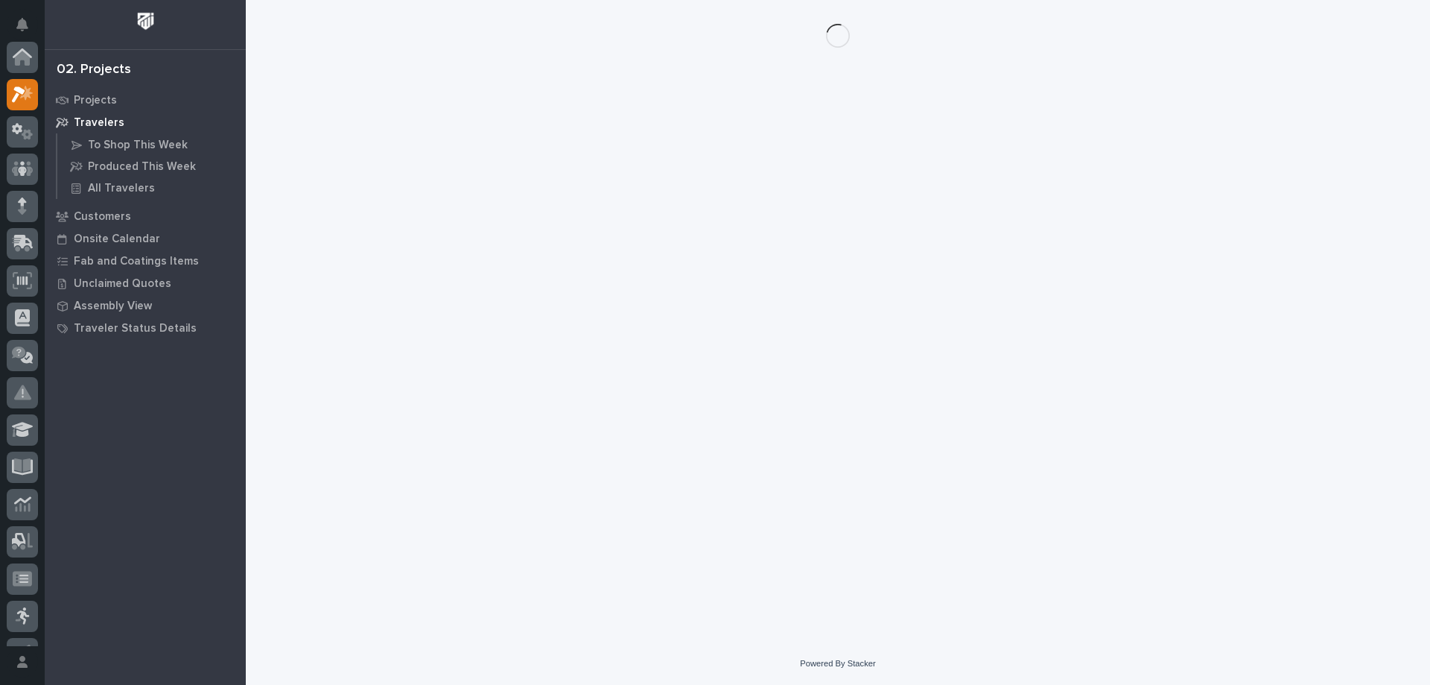
scroll to position [37, 0]
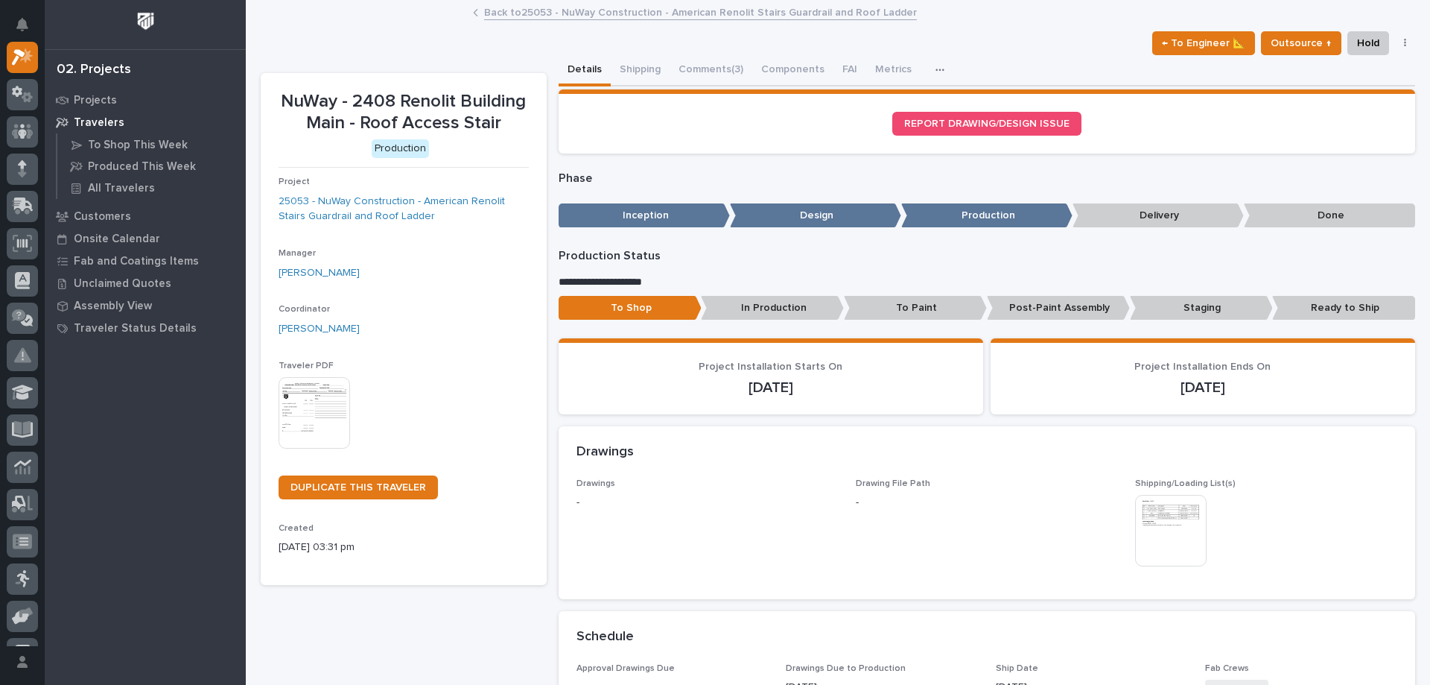
click at [327, 429] on img at bounding box center [315, 413] width 72 height 72
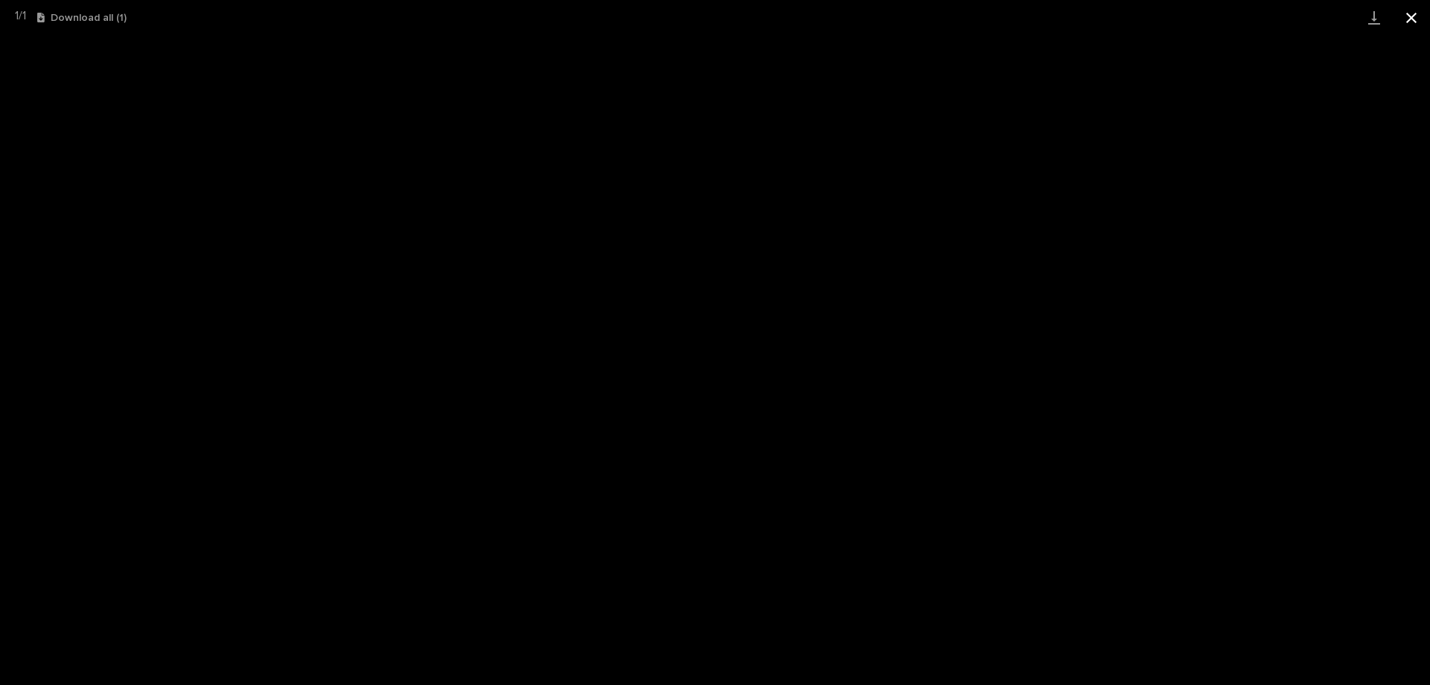
click at [1408, 8] on button "Close gallery" at bounding box center [1411, 17] width 37 height 35
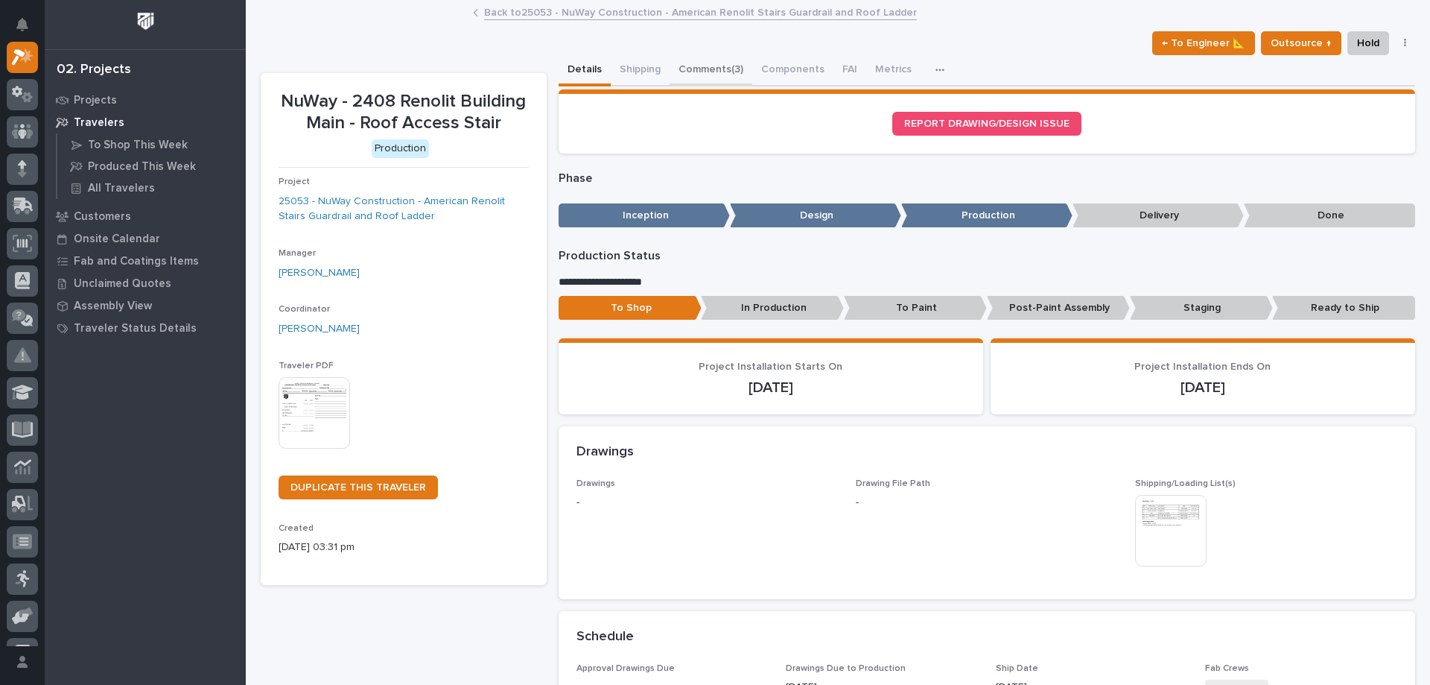
click at [695, 68] on button "Comments (3)" at bounding box center [711, 70] width 83 height 31
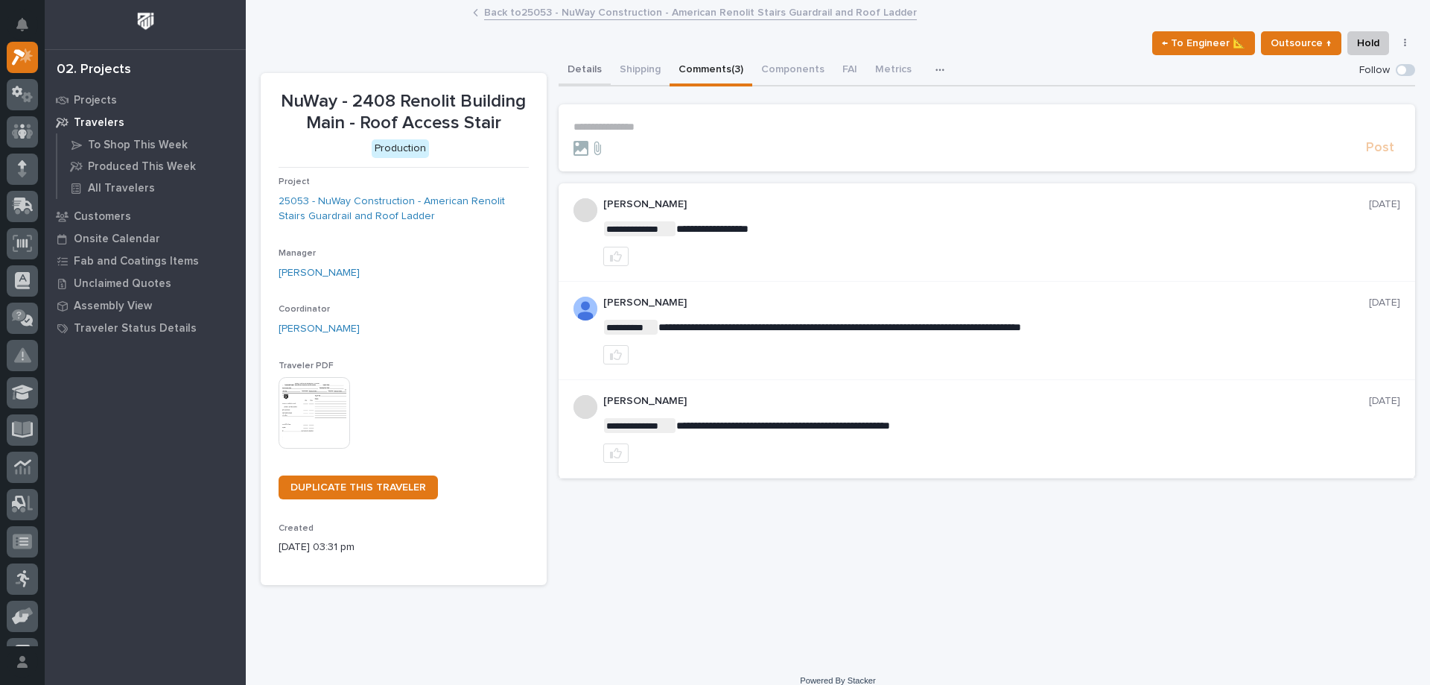
click at [586, 69] on button "Details" at bounding box center [585, 70] width 52 height 31
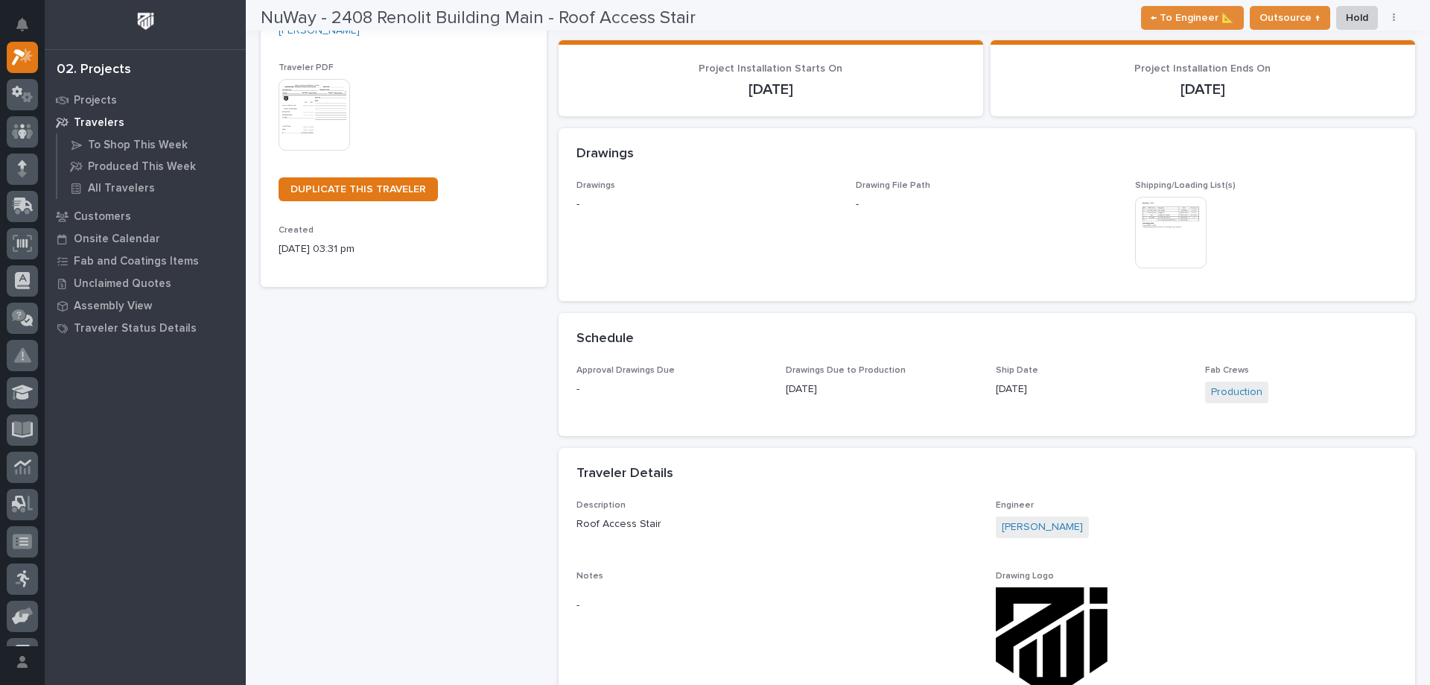
scroll to position [373, 0]
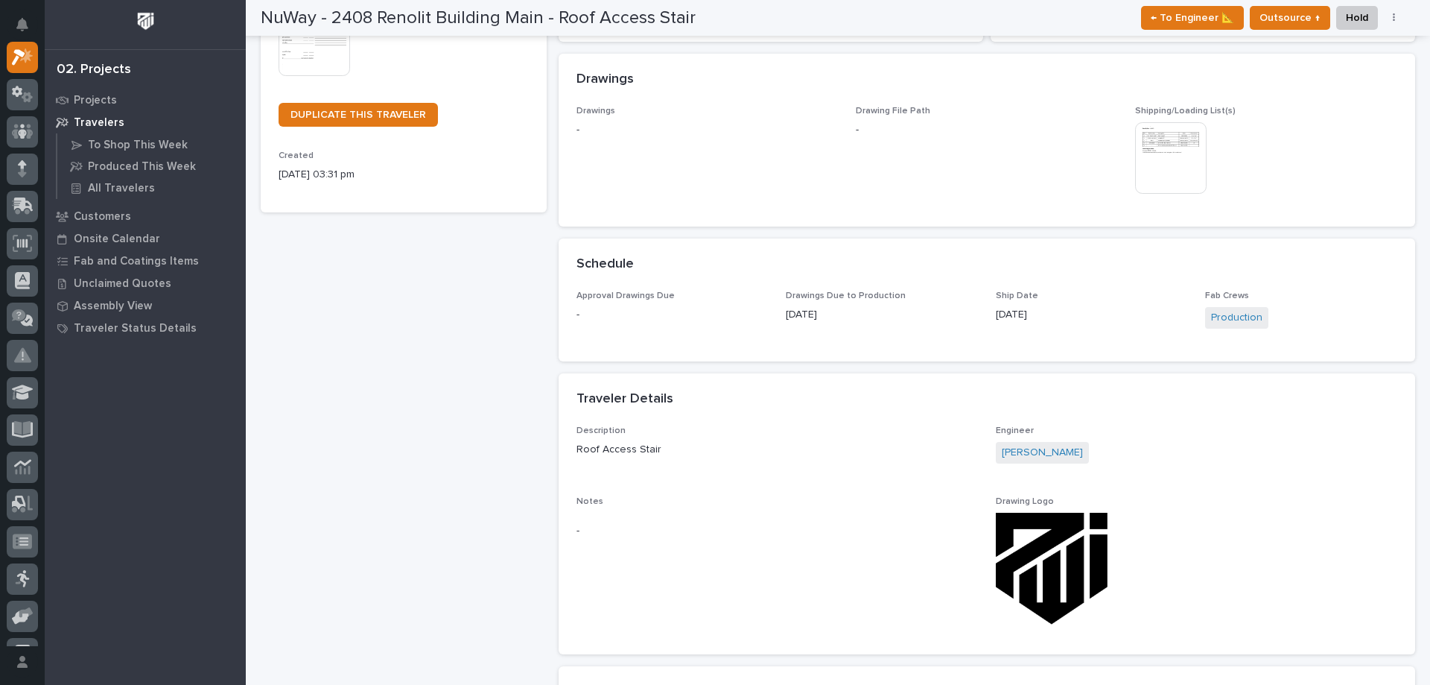
click at [1170, 145] on img at bounding box center [1171, 158] width 72 height 72
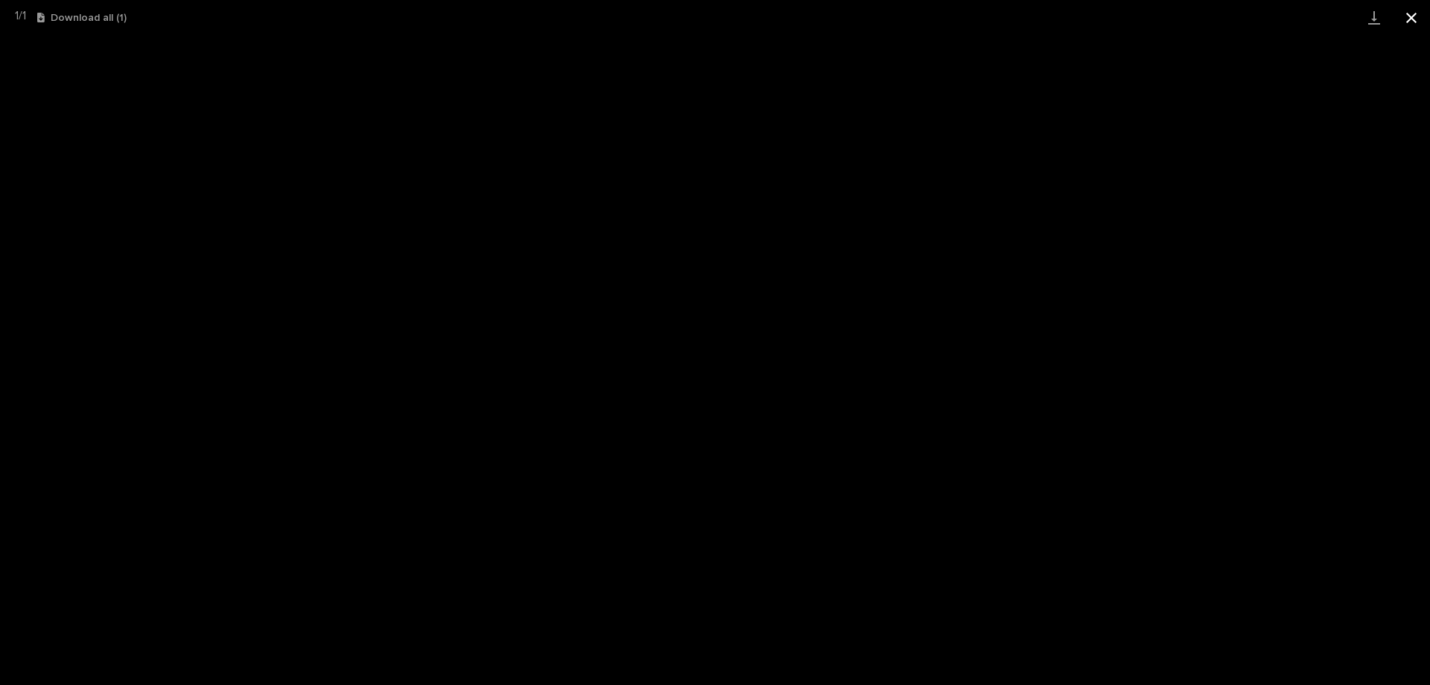
click at [1411, 14] on button "Close gallery" at bounding box center [1411, 17] width 37 height 35
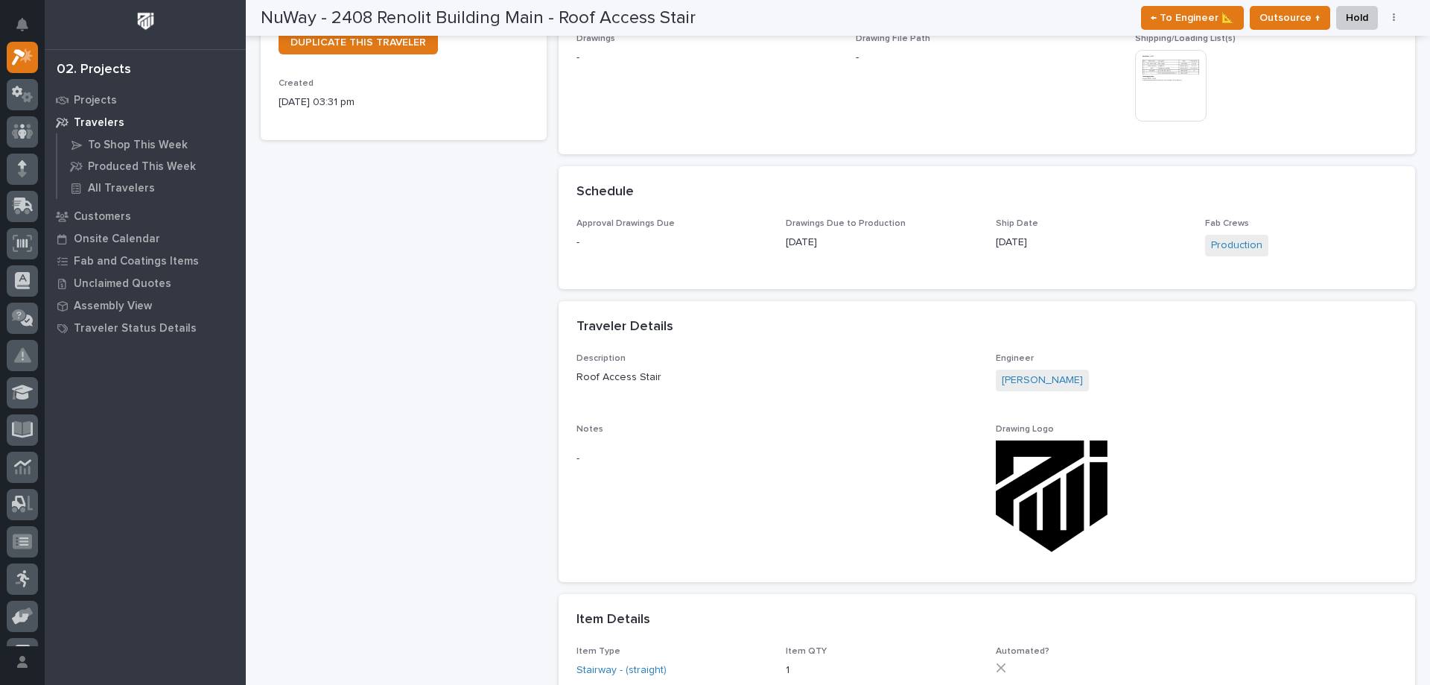
scroll to position [370, 0]
